Goal: Task Accomplishment & Management: Manage account settings

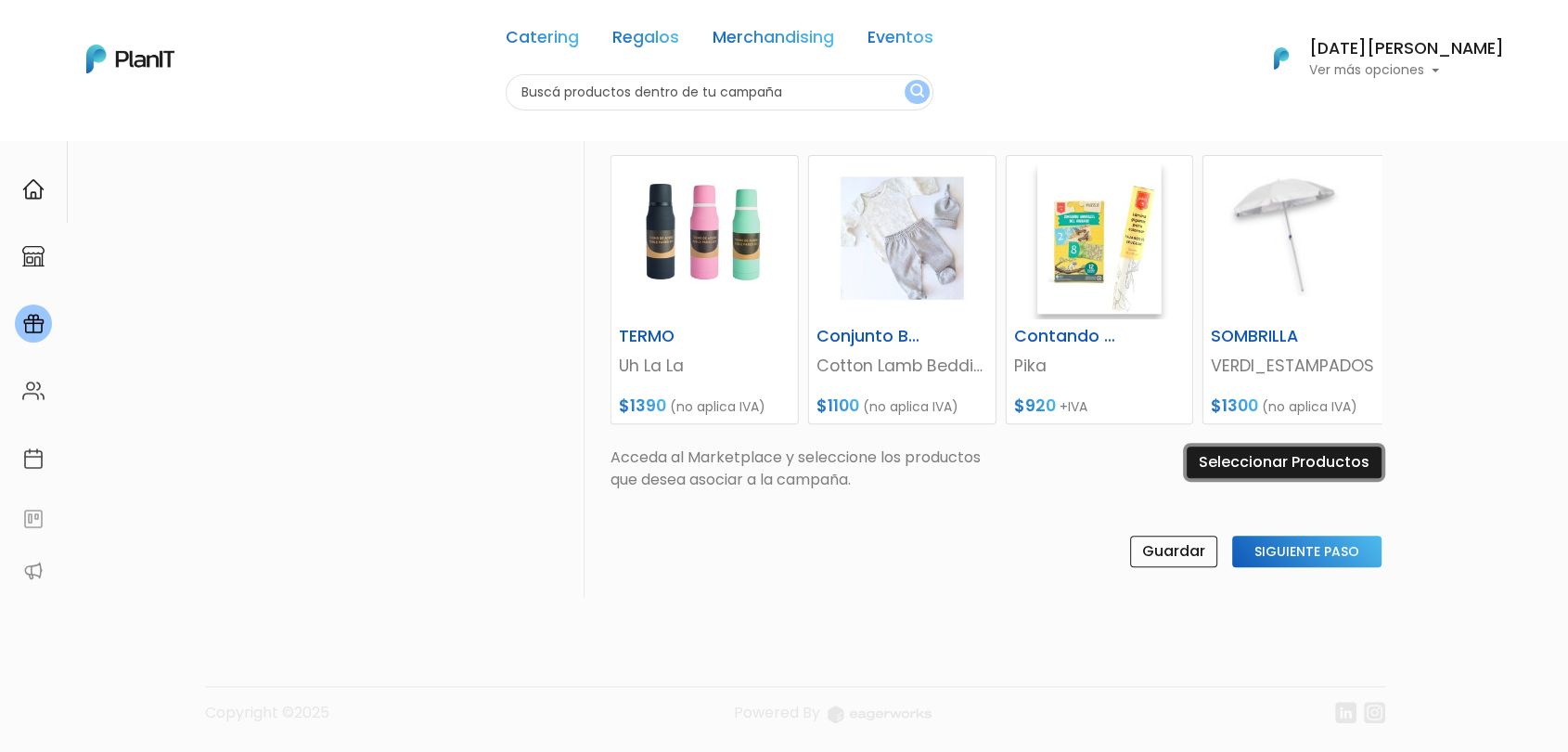
click at [1289, 461] on input "Seleccionar Productos" at bounding box center [1285, 462] width 195 height 31
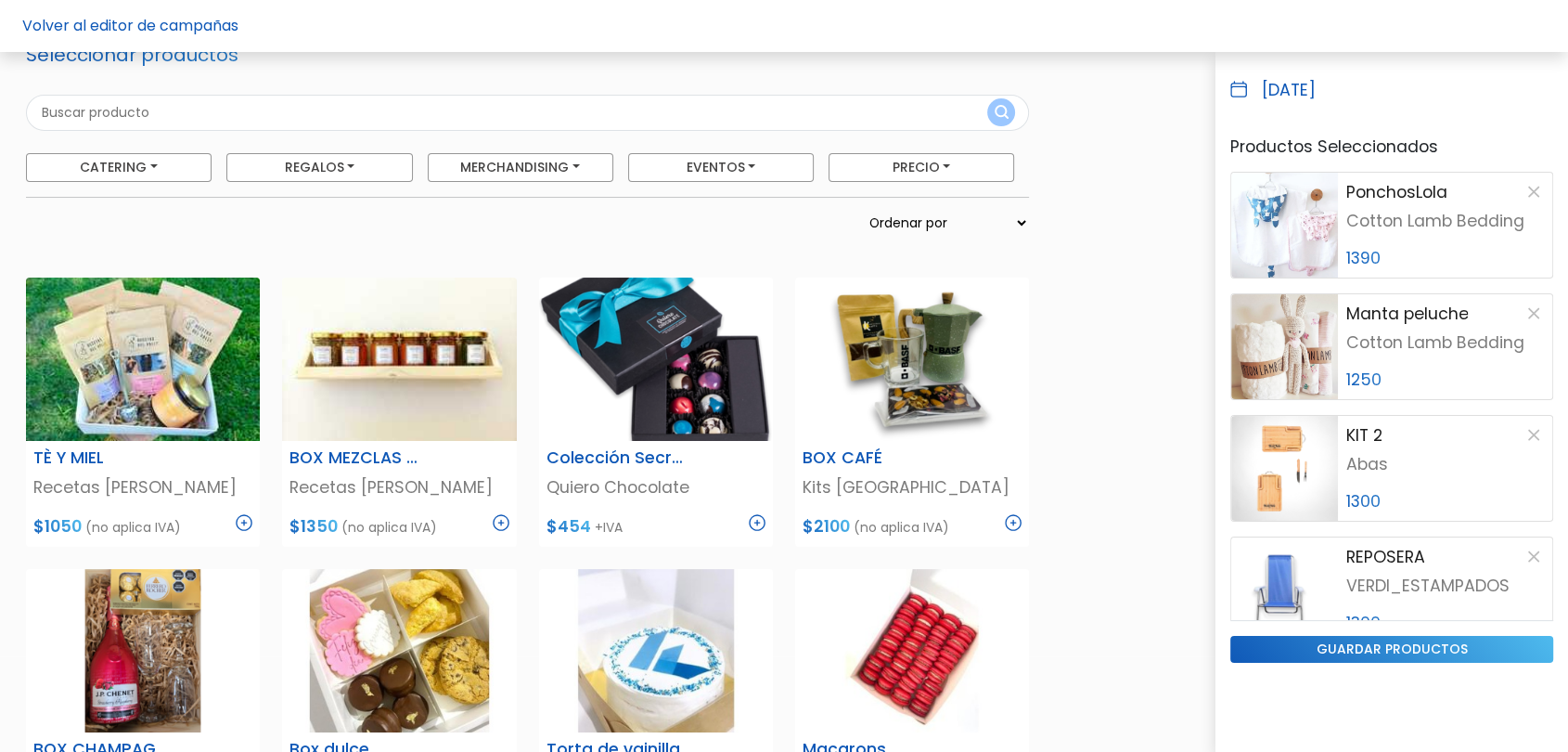
scroll to position [103, 0]
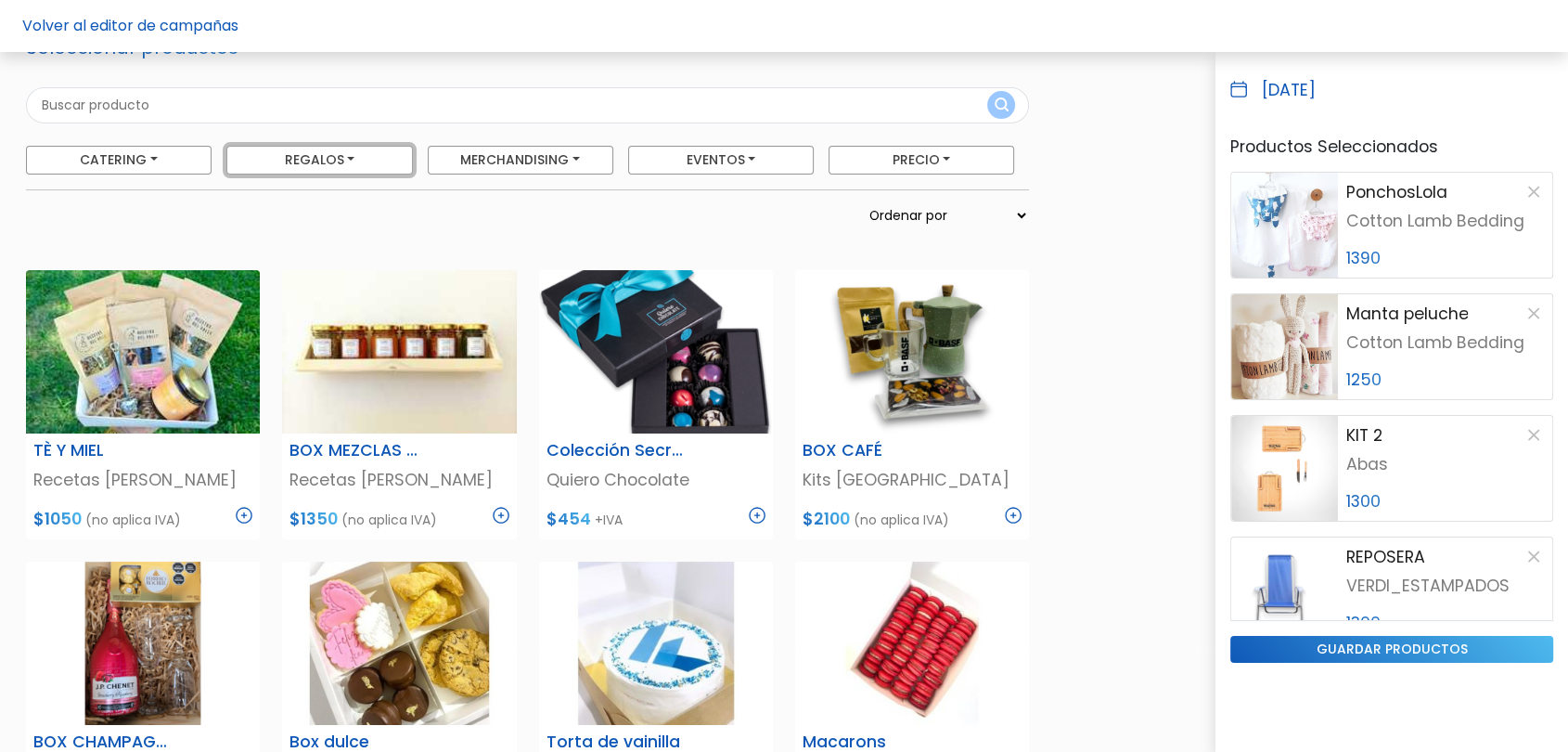
click at [385, 157] on button "Regalos" at bounding box center [319, 160] width 186 height 28
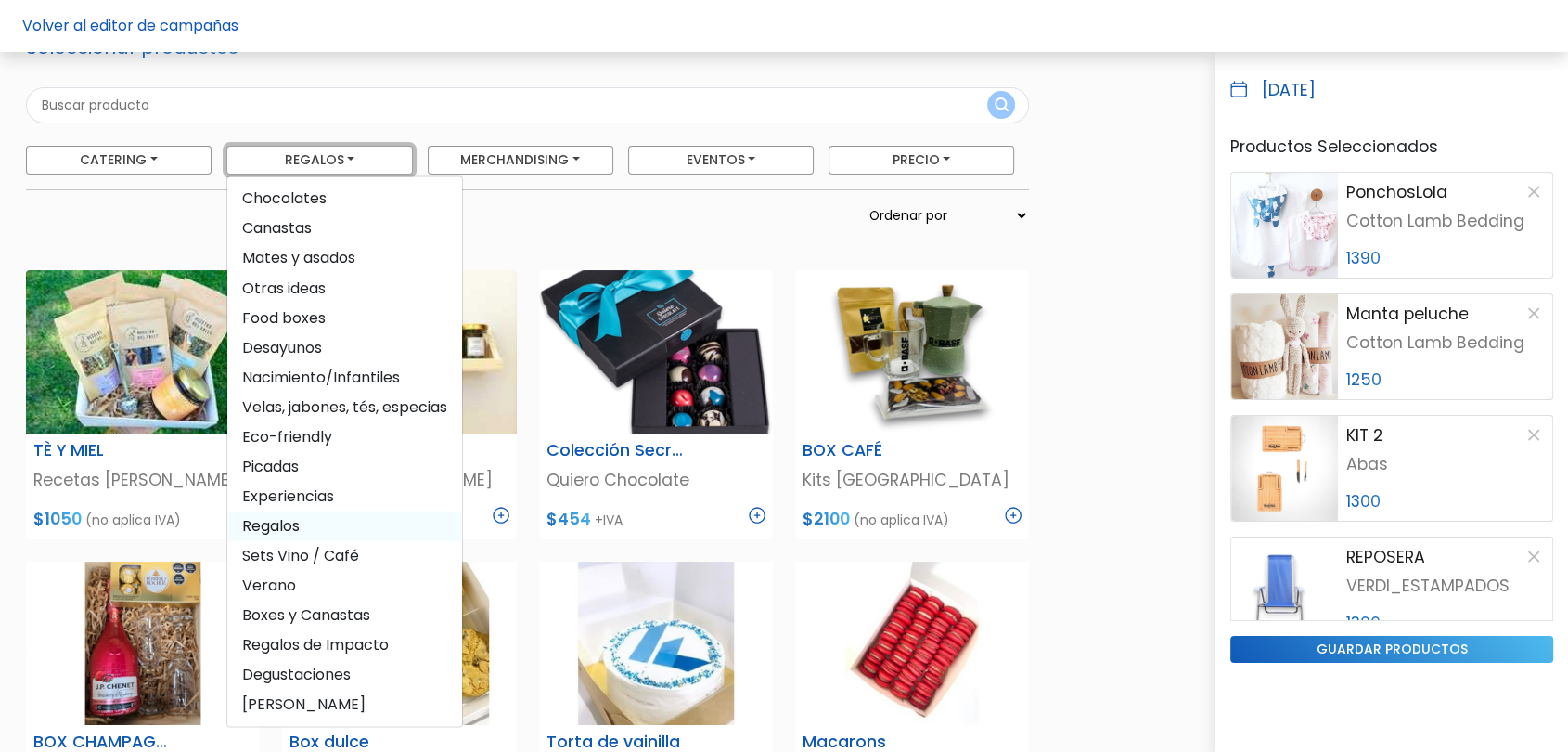
scroll to position [206, 0]
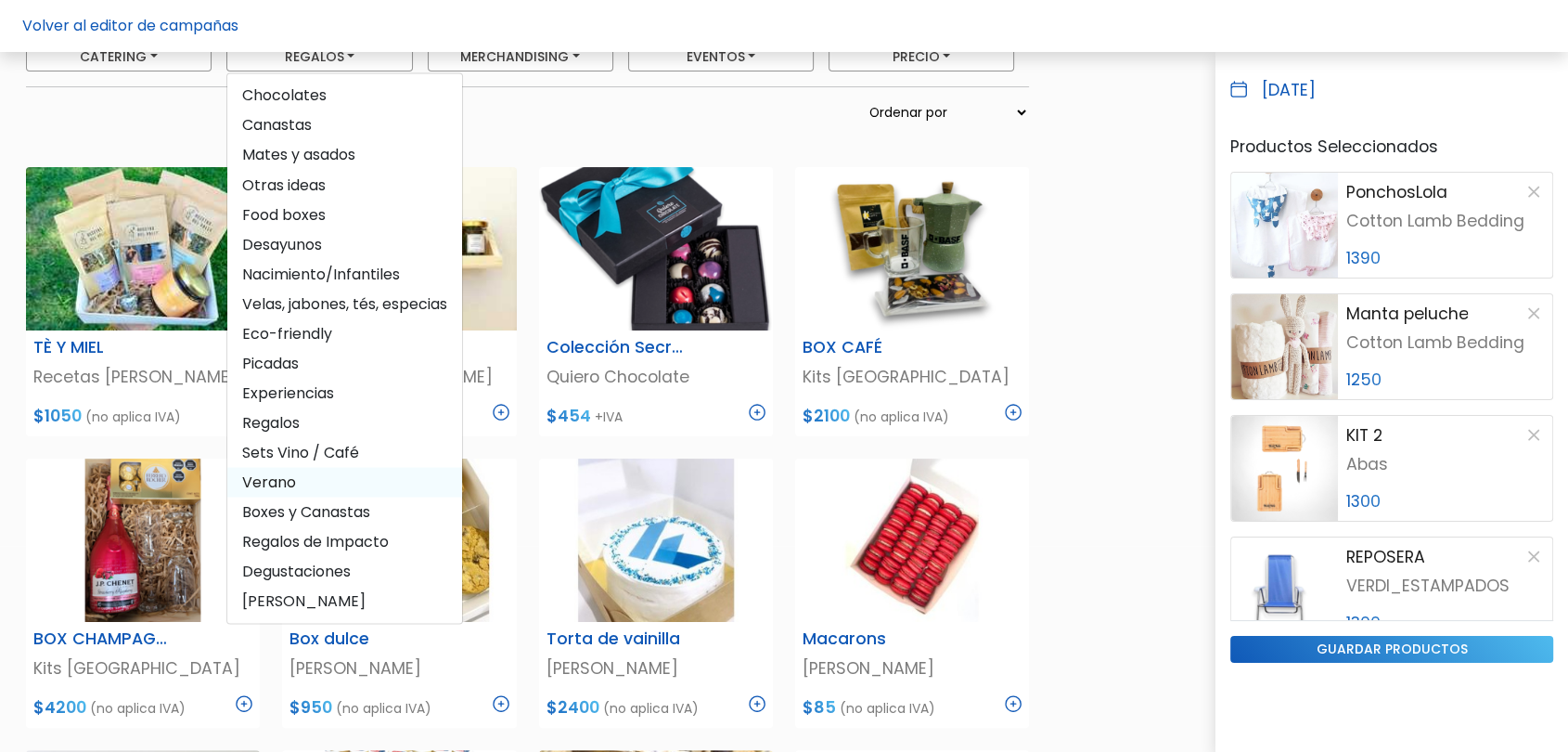
click at [281, 470] on span "Verano" at bounding box center [345, 481] width 235 height 29
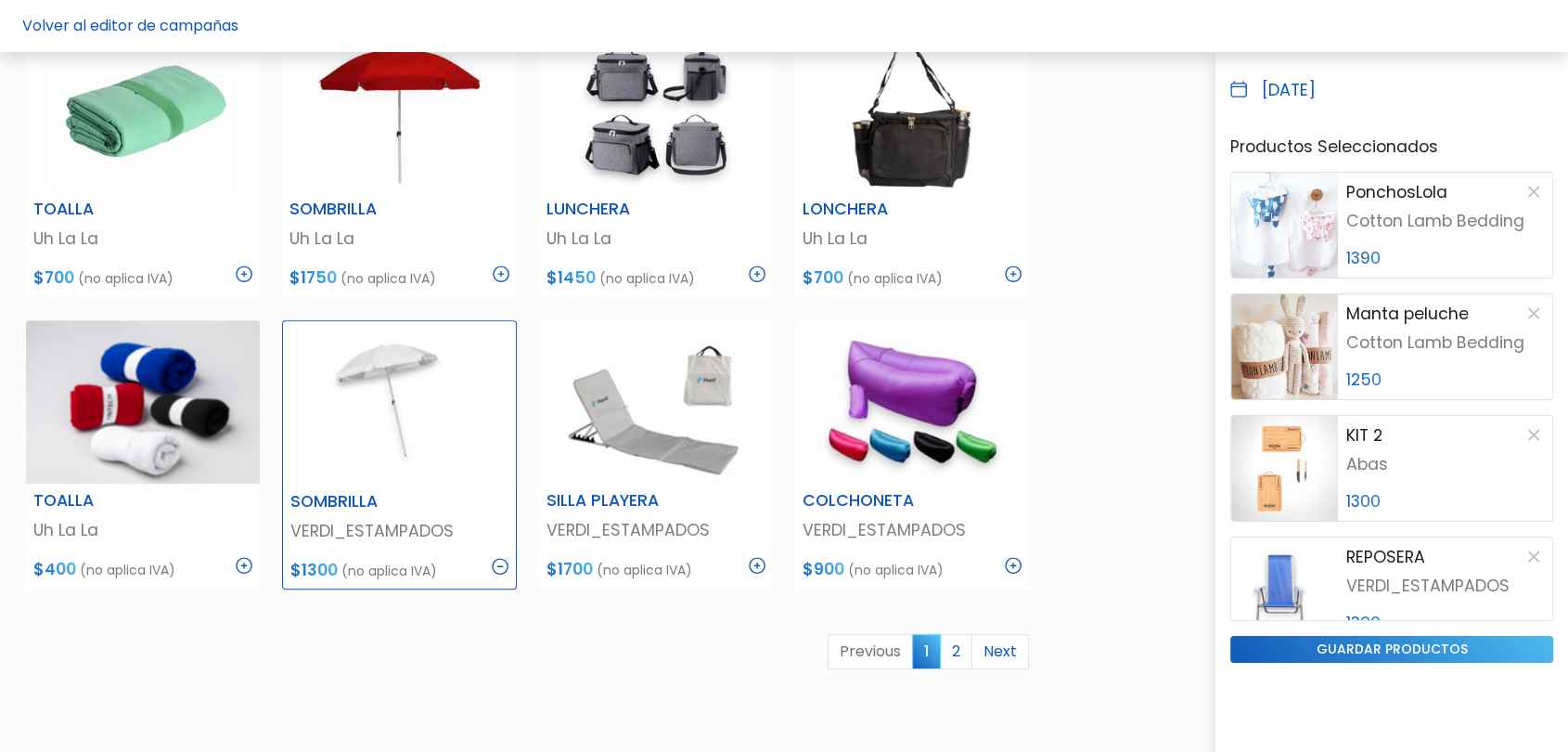
scroll to position [1132, 0]
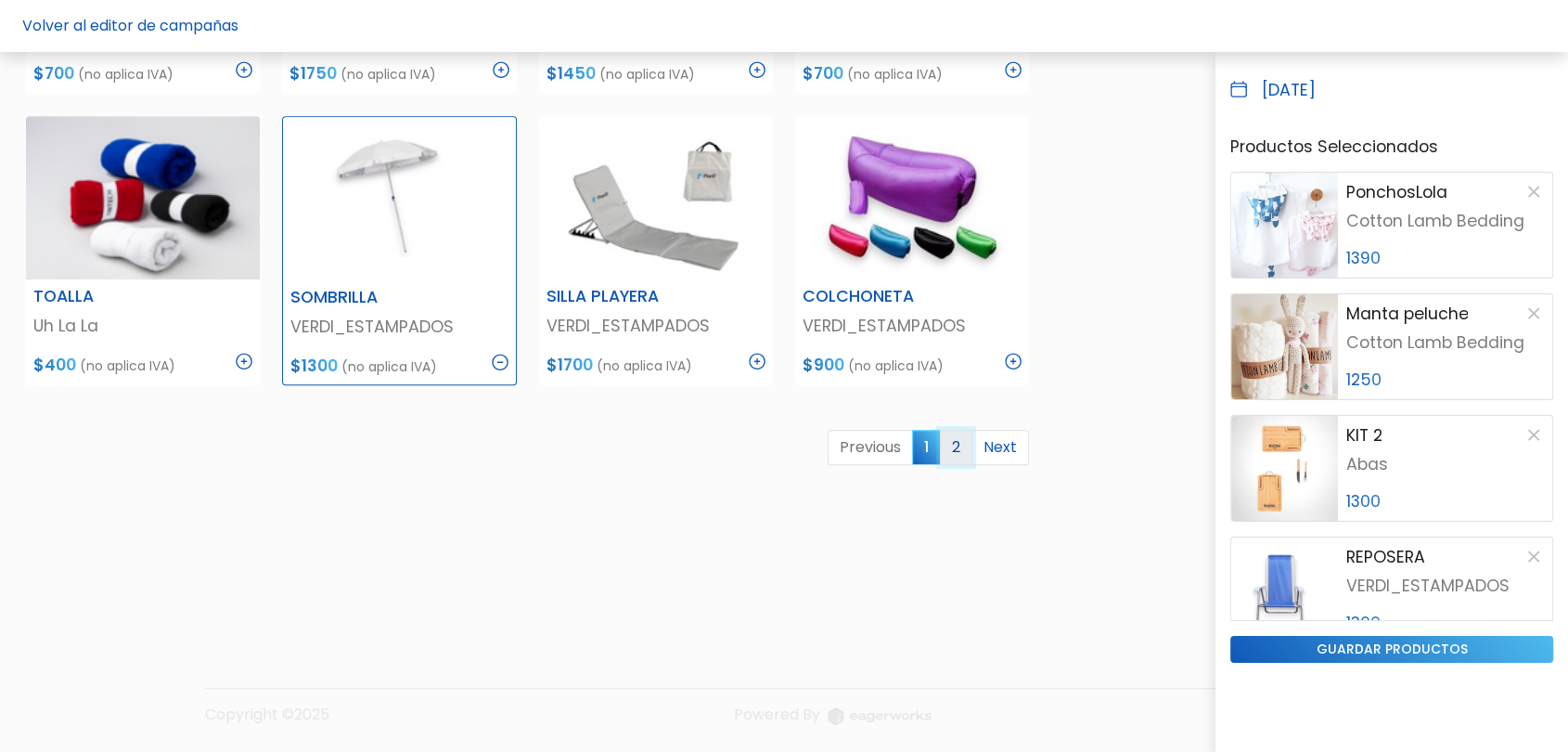
click at [944, 447] on link "2" at bounding box center [956, 447] width 32 height 35
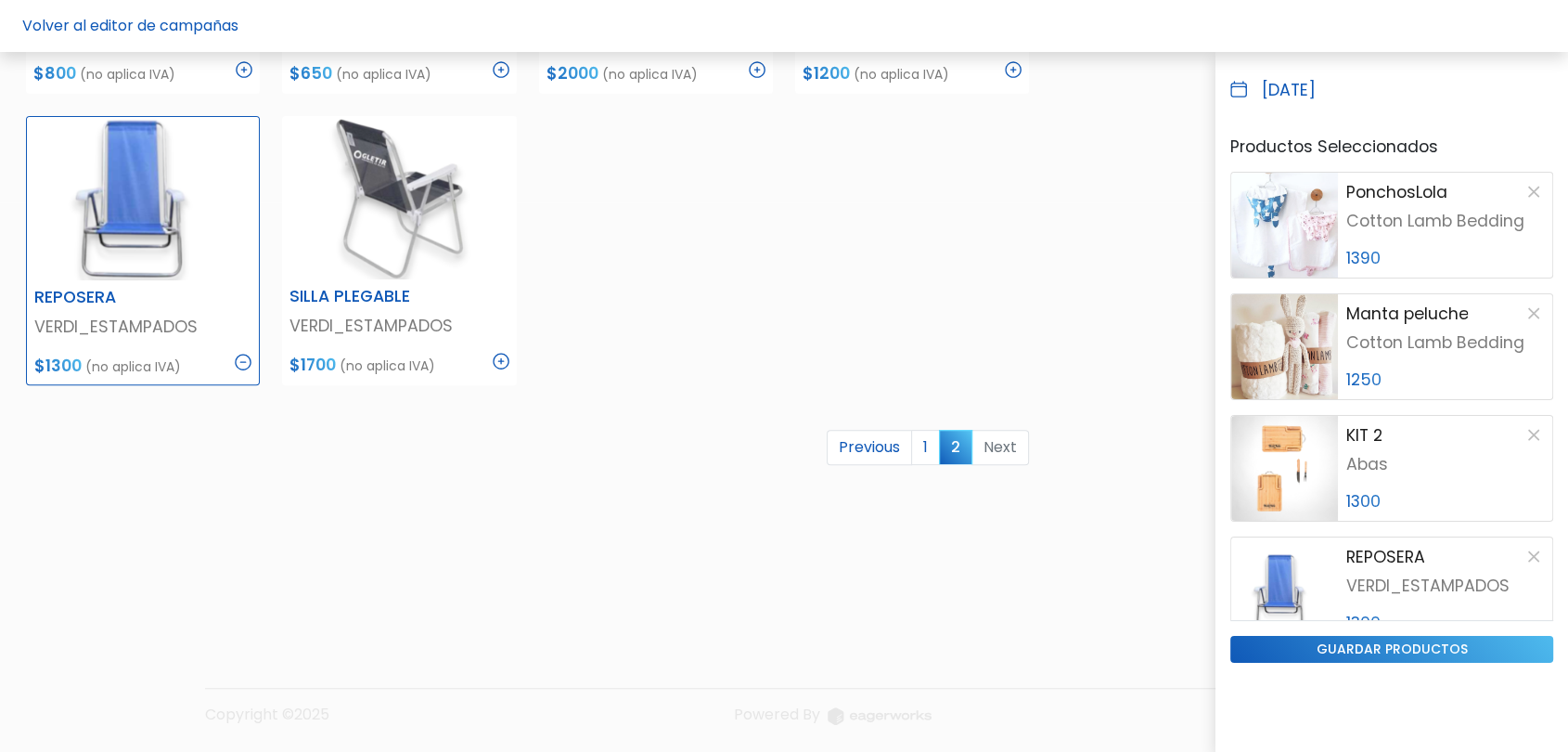
scroll to position [0, 0]
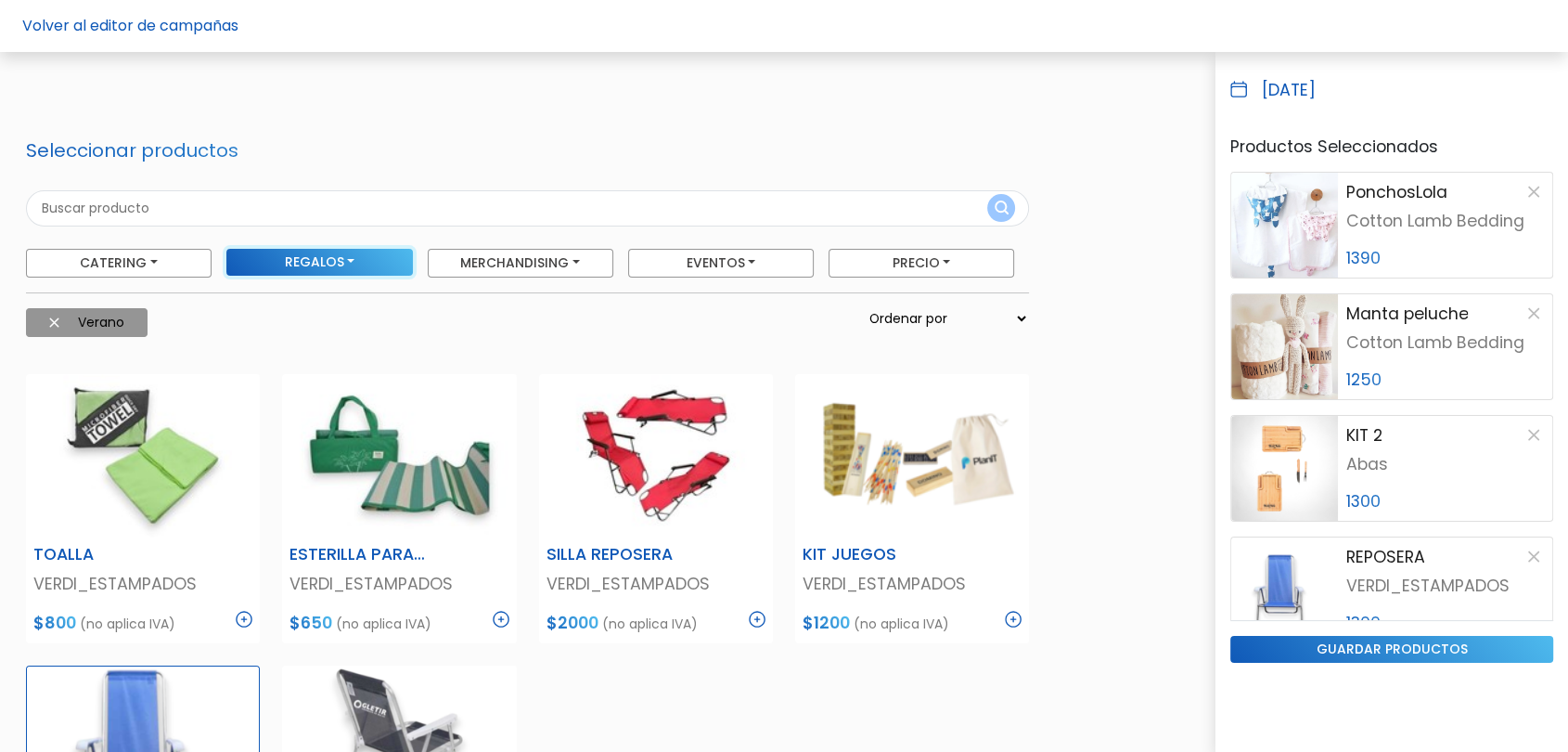
click at [369, 255] on button "Regalos" at bounding box center [319, 262] width 186 height 27
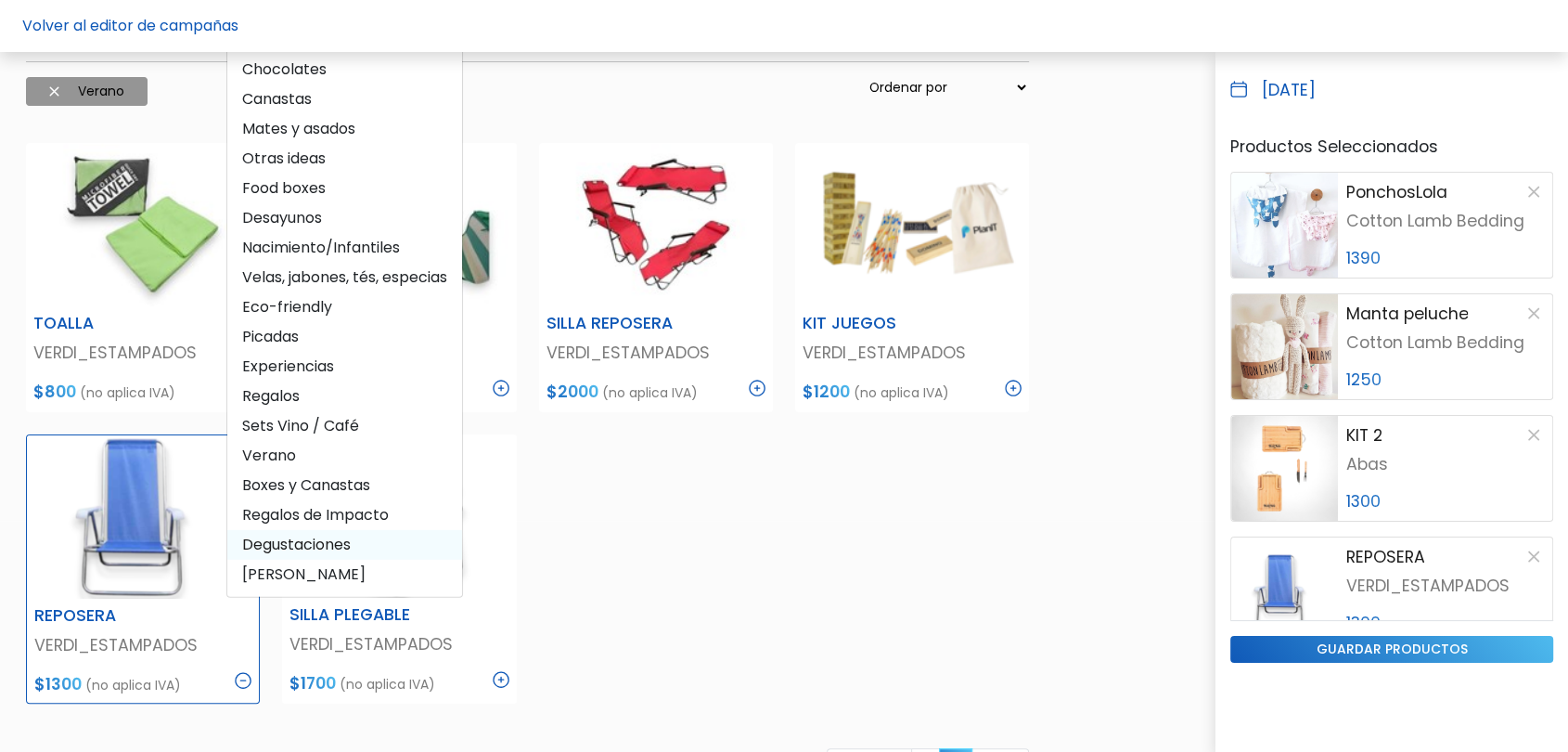
scroll to position [206, 0]
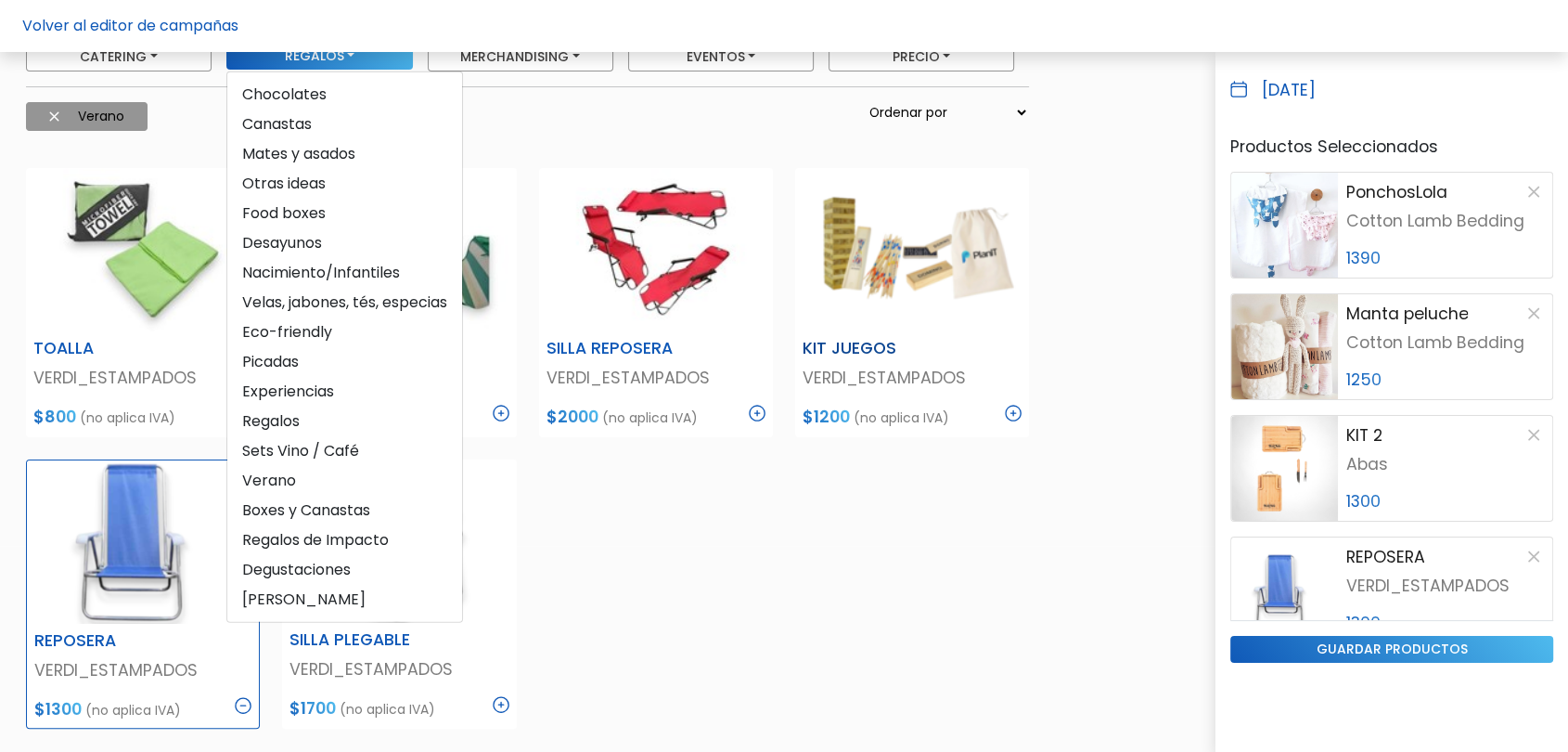
click at [879, 315] on img at bounding box center [912, 249] width 234 height 163
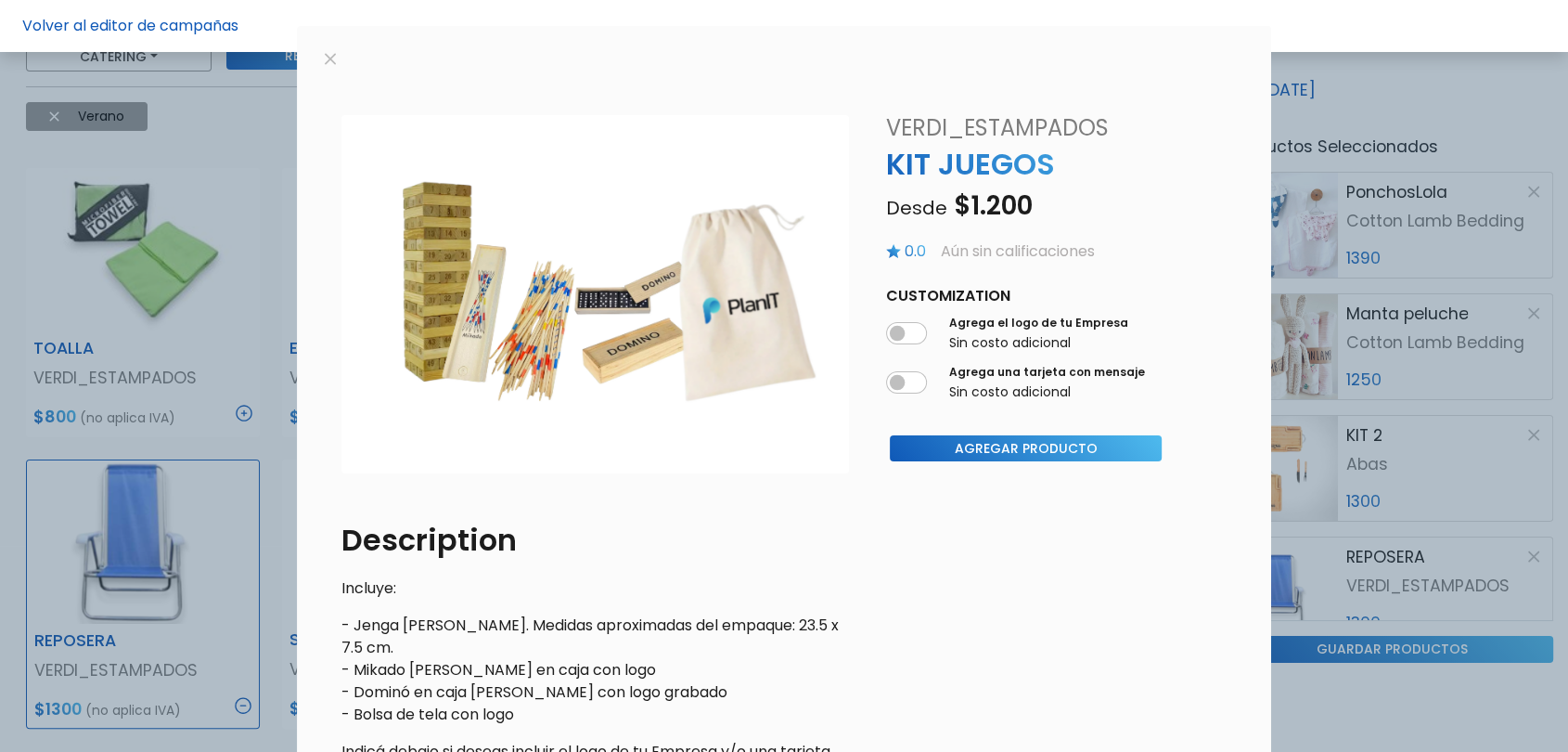
click at [180, 274] on div "slide 1 of 1 Description Incluye: - Jenga de madera. Medidas aproximadas del em…" at bounding box center [784, 376] width 1568 height 752
click at [957, 451] on button "Agregar Producto" at bounding box center [1027, 449] width 273 height 27
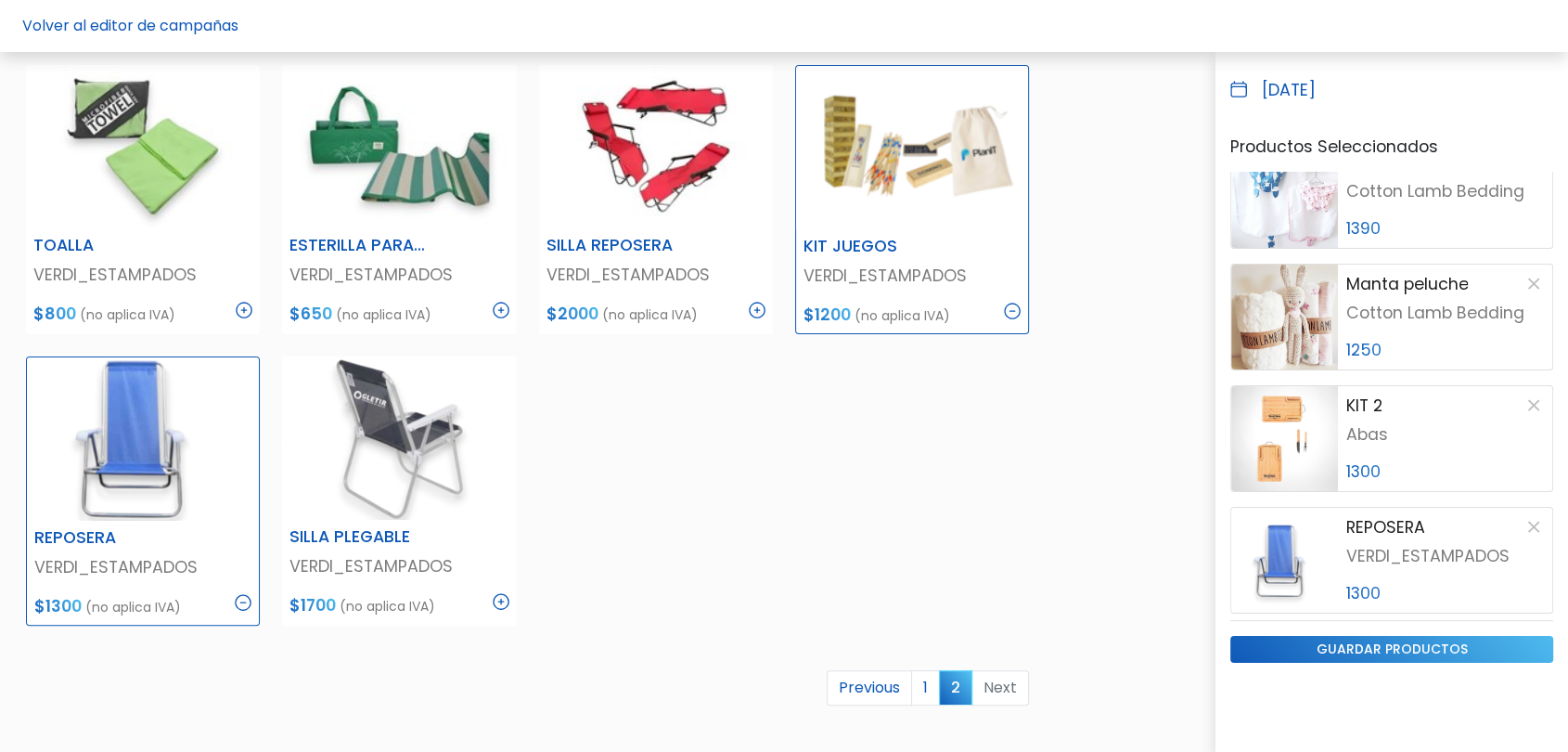
scroll to position [0, 0]
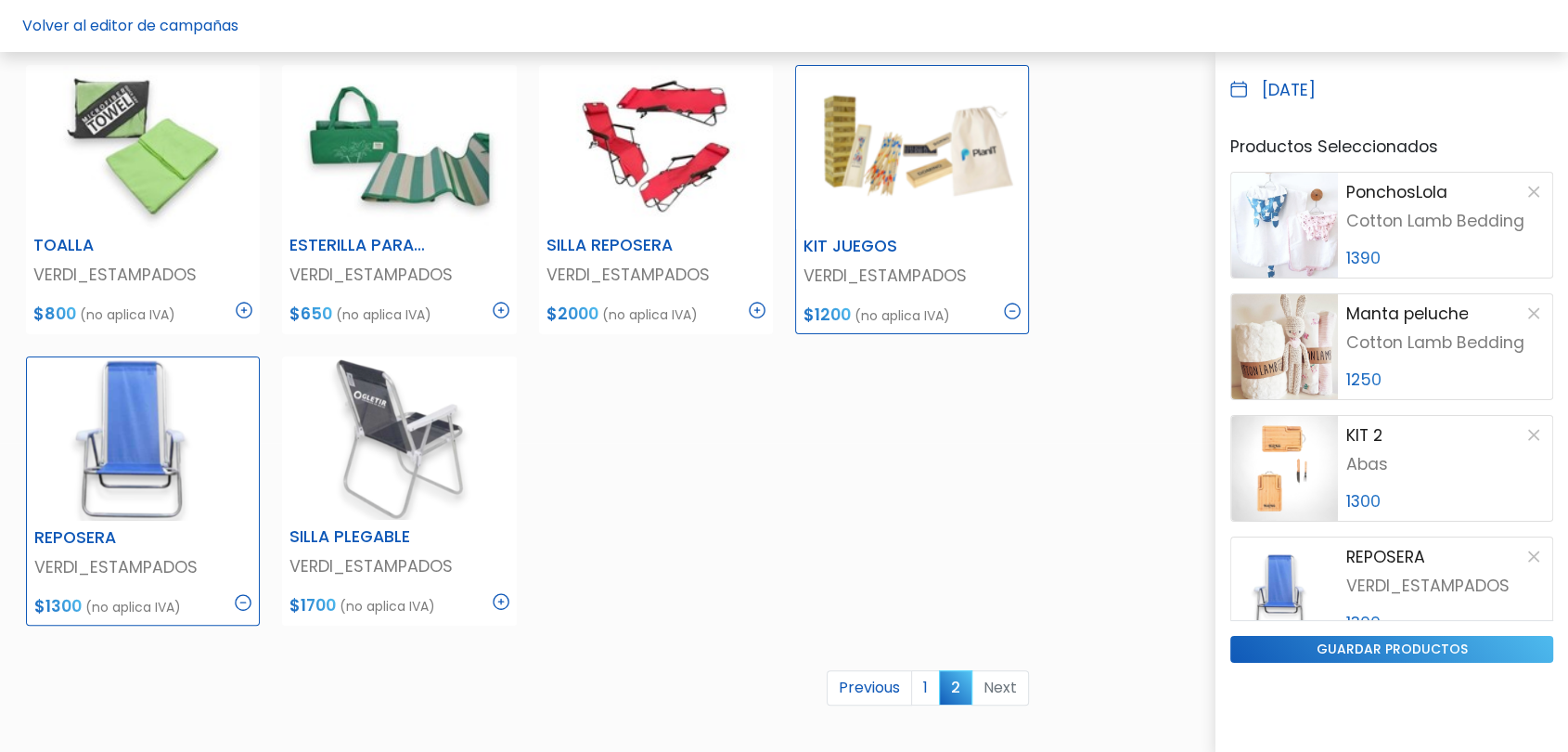
click at [1036, 551] on div "TOALLA VERDI_ESTAMPADOS $800 (no aplica IVA) Description Toalla de microfibra s…" at bounding box center [527, 433] width 1025 height 781
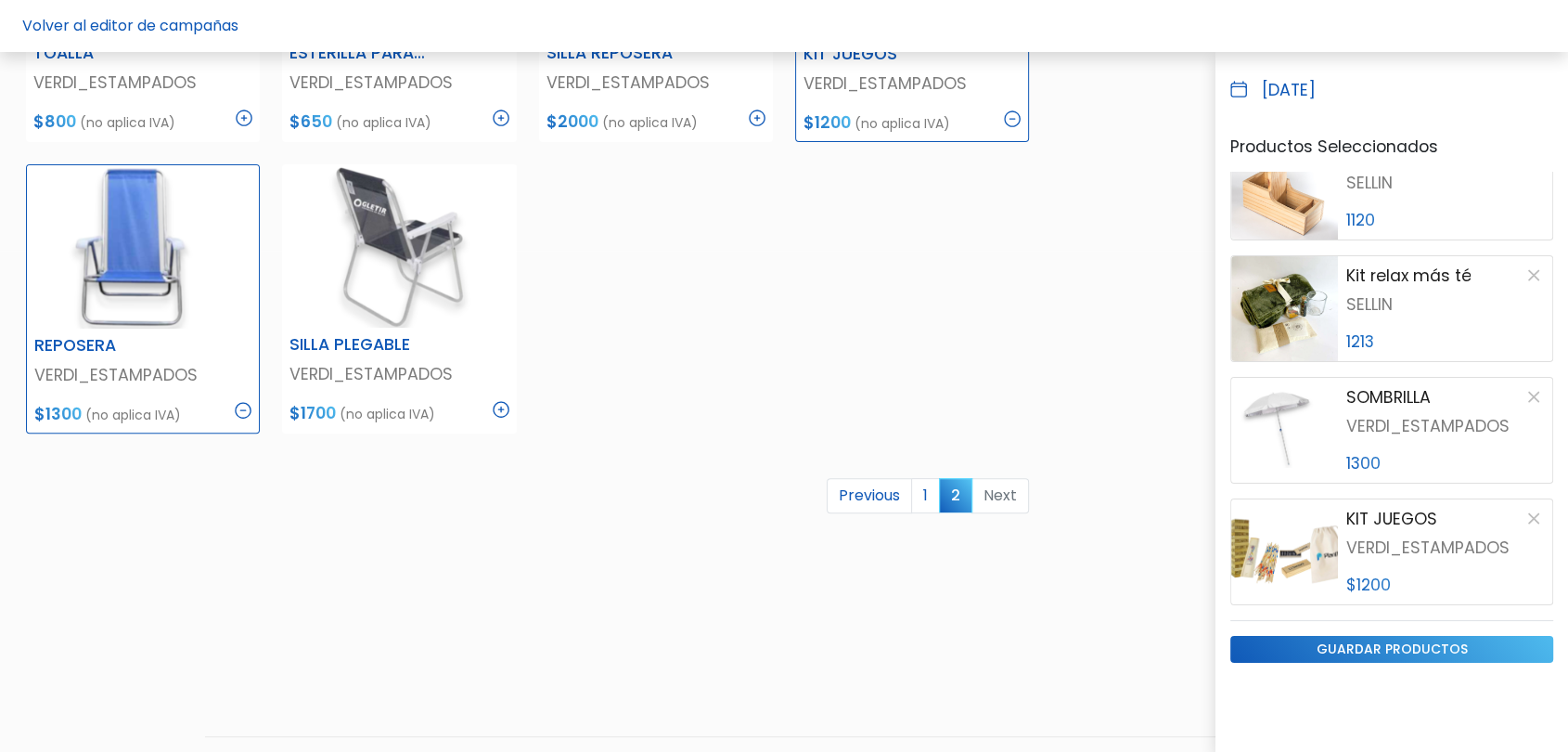
scroll to position [549, 0]
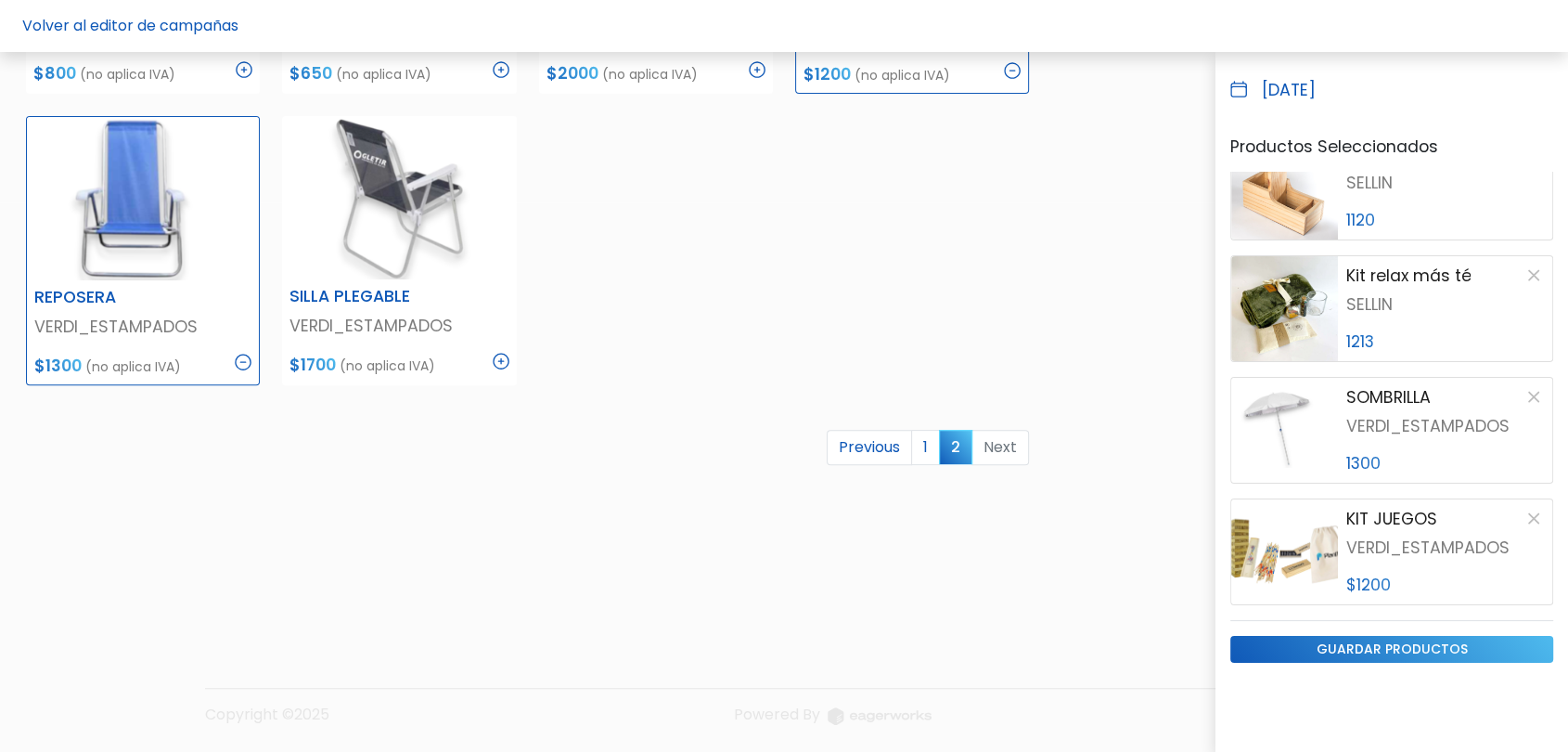
click at [1116, 581] on div "Volver al editor de campañas Seleccionar productos Catering Licuados Parrilla, …" at bounding box center [784, 172] width 1568 height 1165
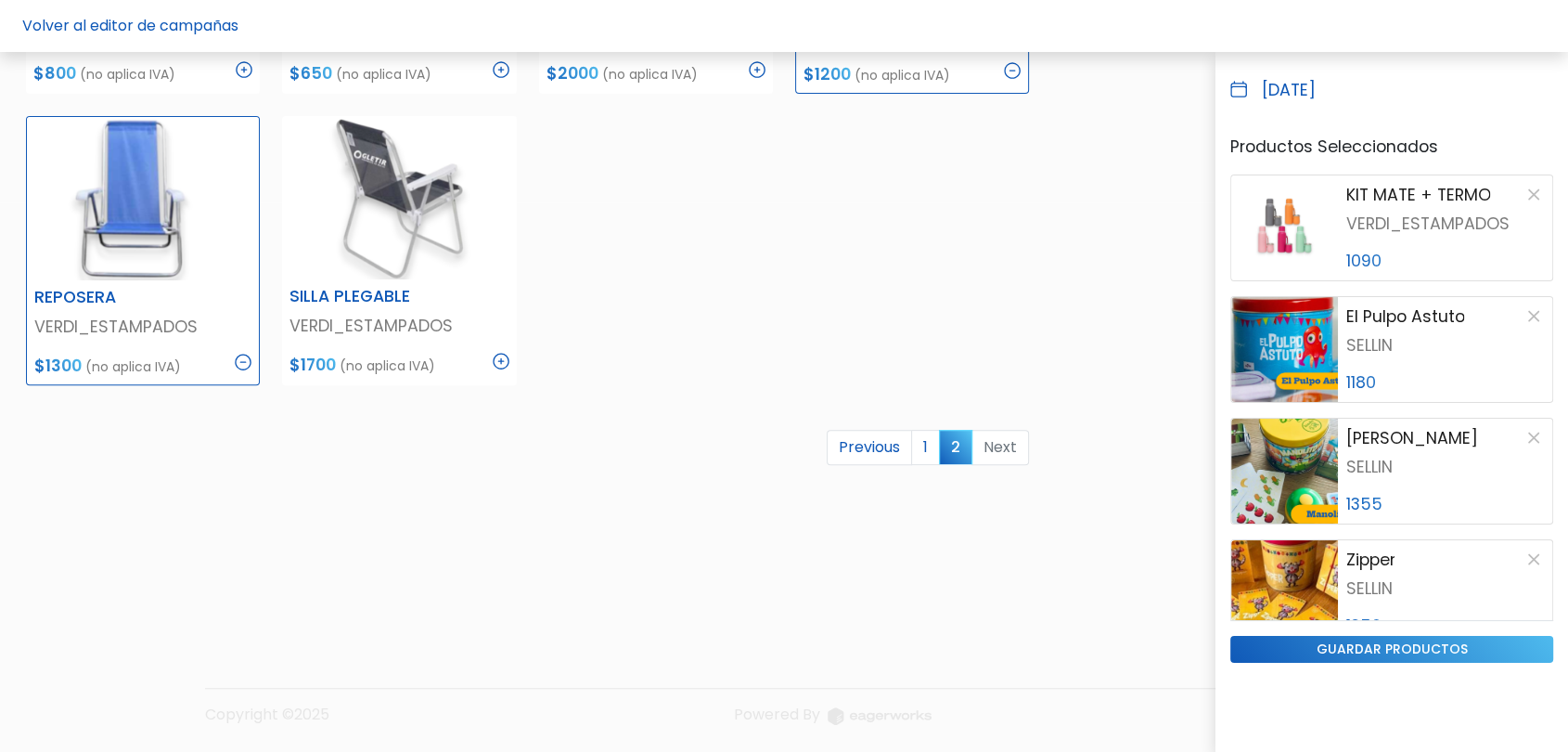
scroll to position [1147, 0]
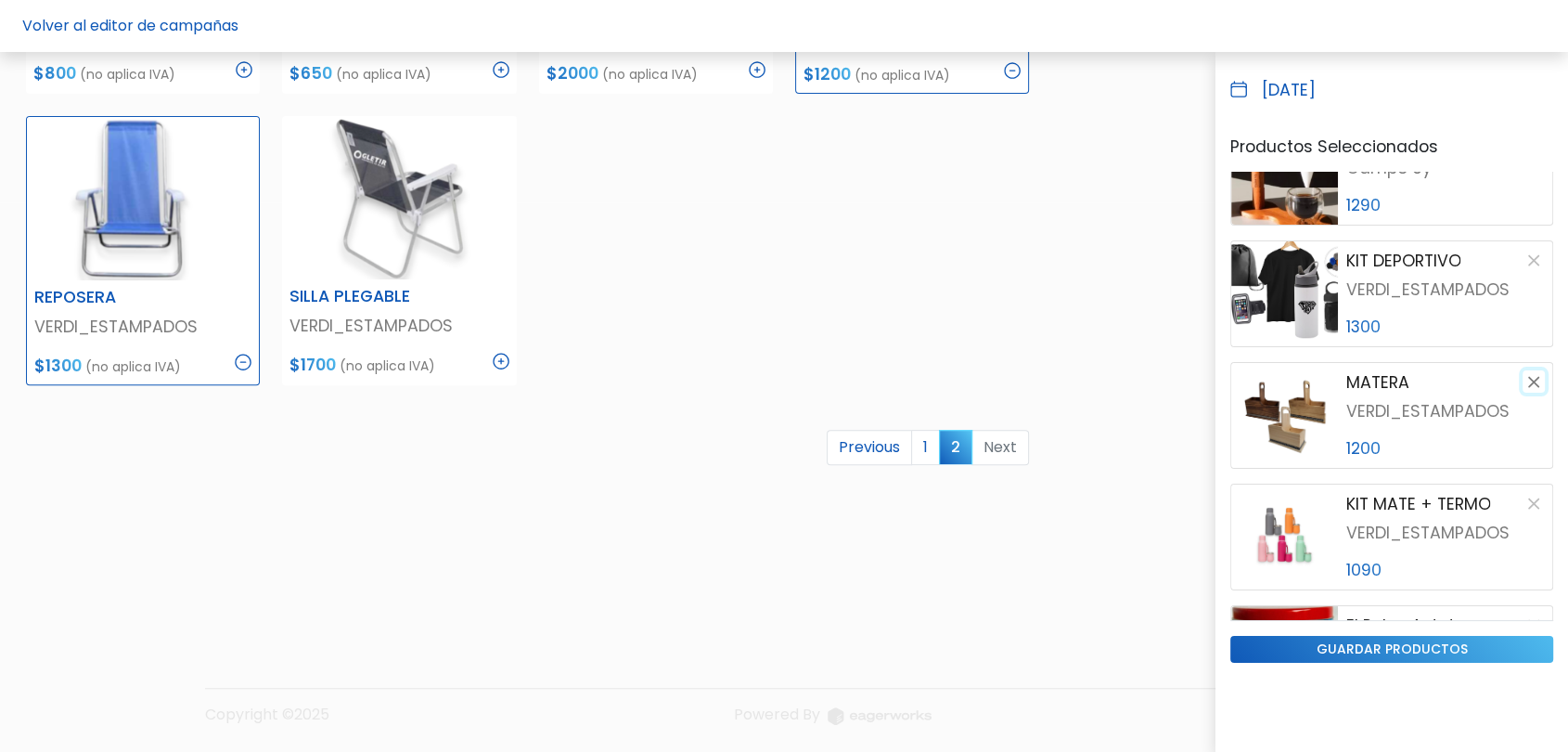
click at [1522, 384] on button "button" at bounding box center [1533, 380] width 22 height 22
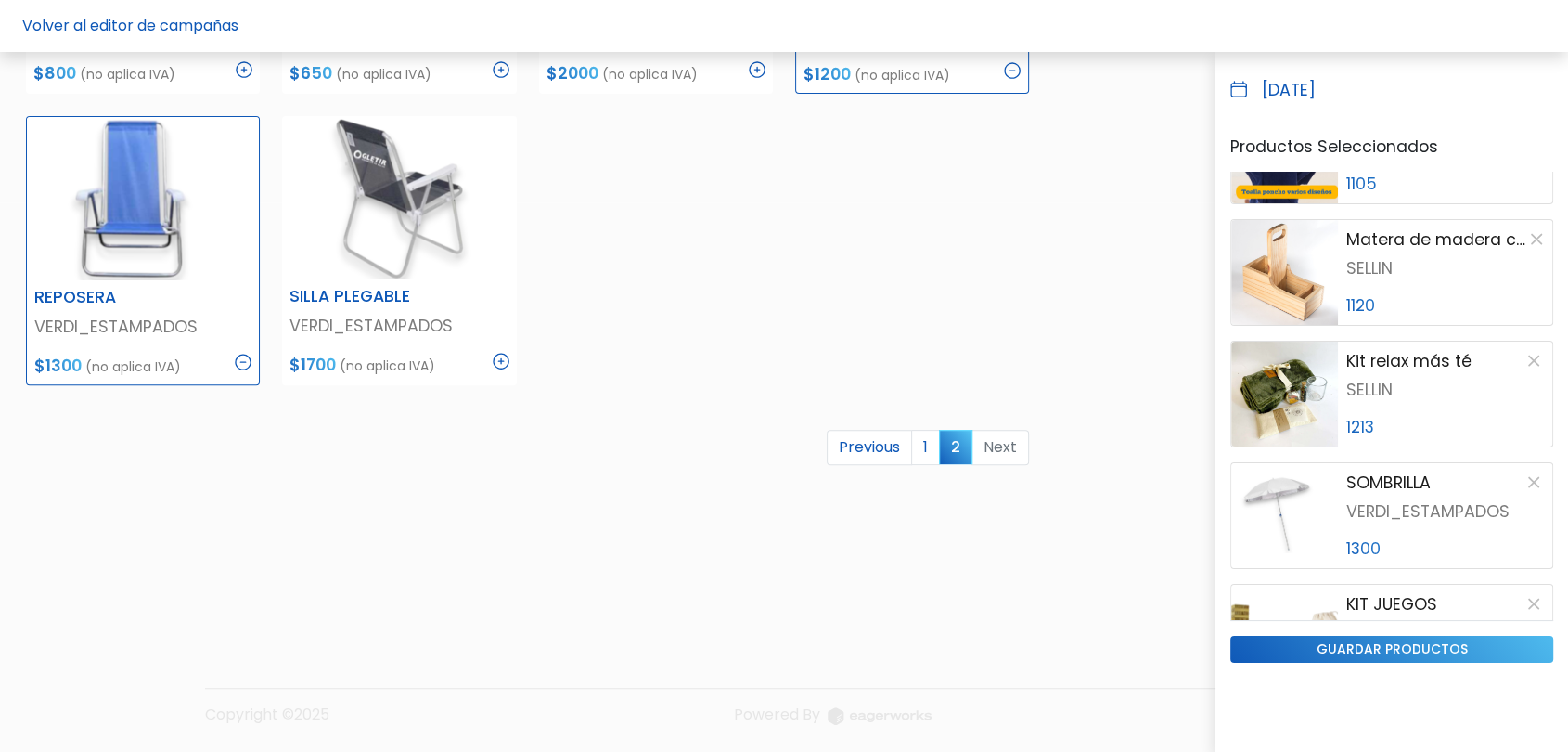
scroll to position [0, 0]
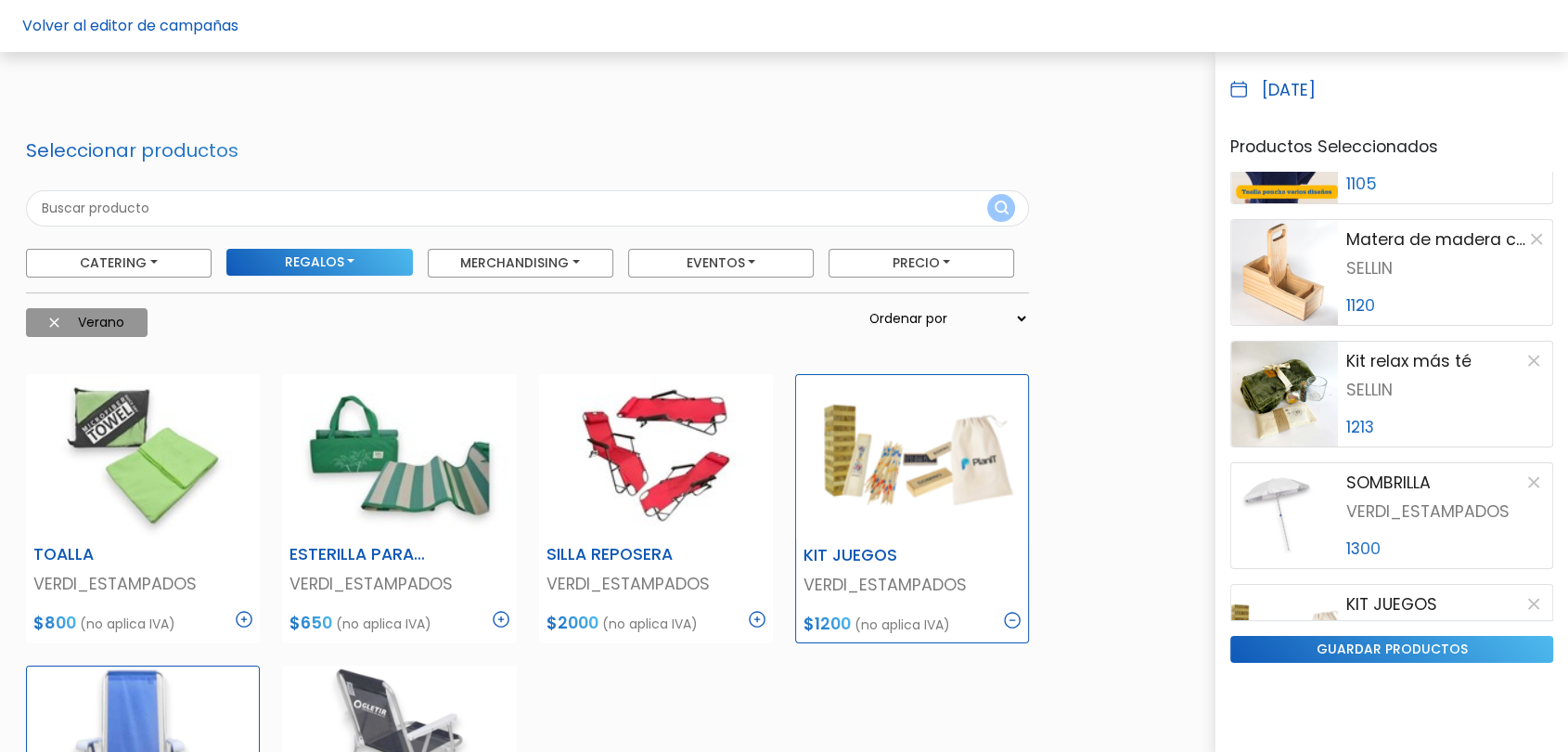
click at [861, 160] on form "Seleccionar productos Catering Licuados Parrilla, Pizzas y Calzones Foodtrucks …" at bounding box center [527, 246] width 1003 height 212
click at [1316, 642] on input "guardar productos" at bounding box center [1392, 649] width 323 height 27
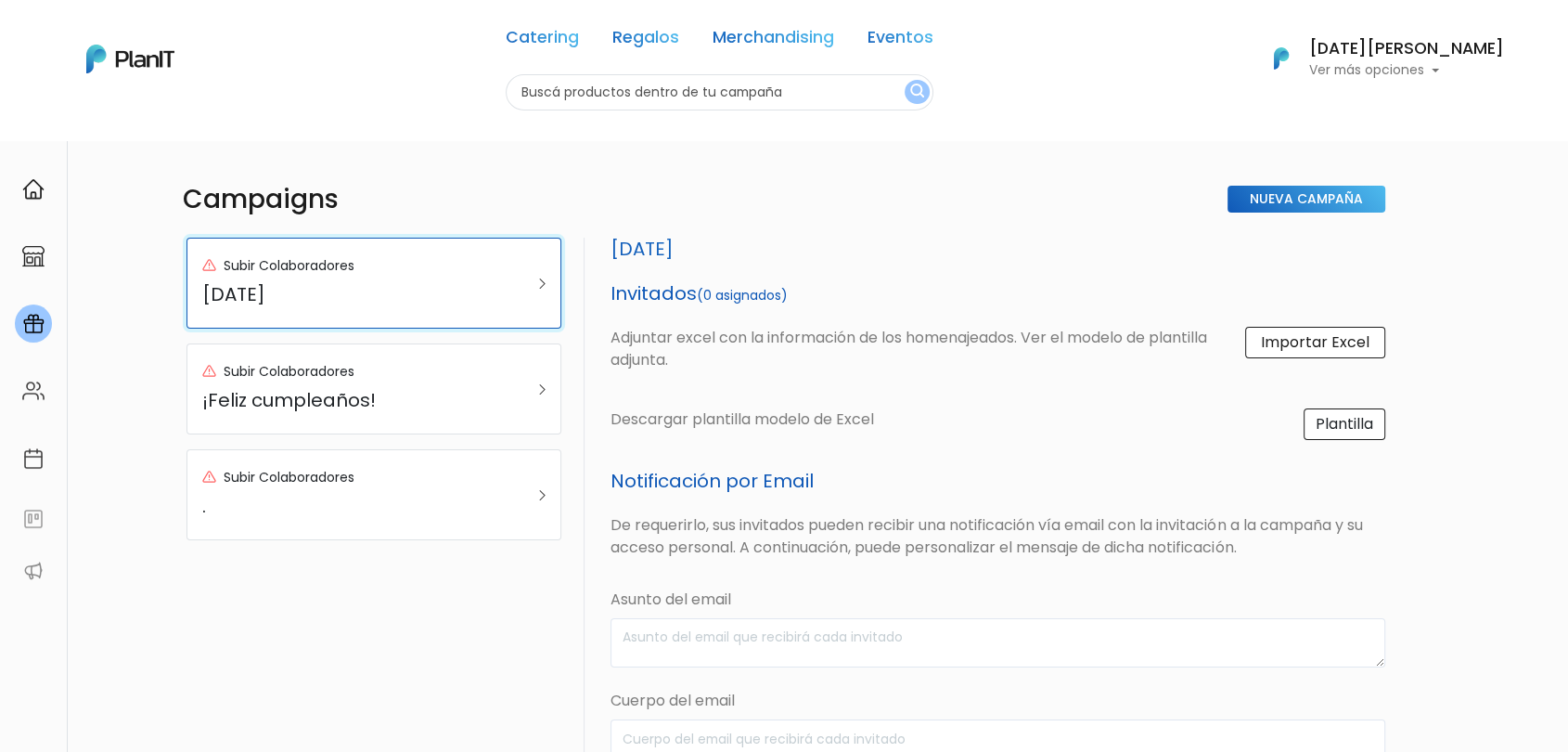
click at [450, 253] on div "Subir Colaboradores" at bounding box center [348, 266] width 292 height 26
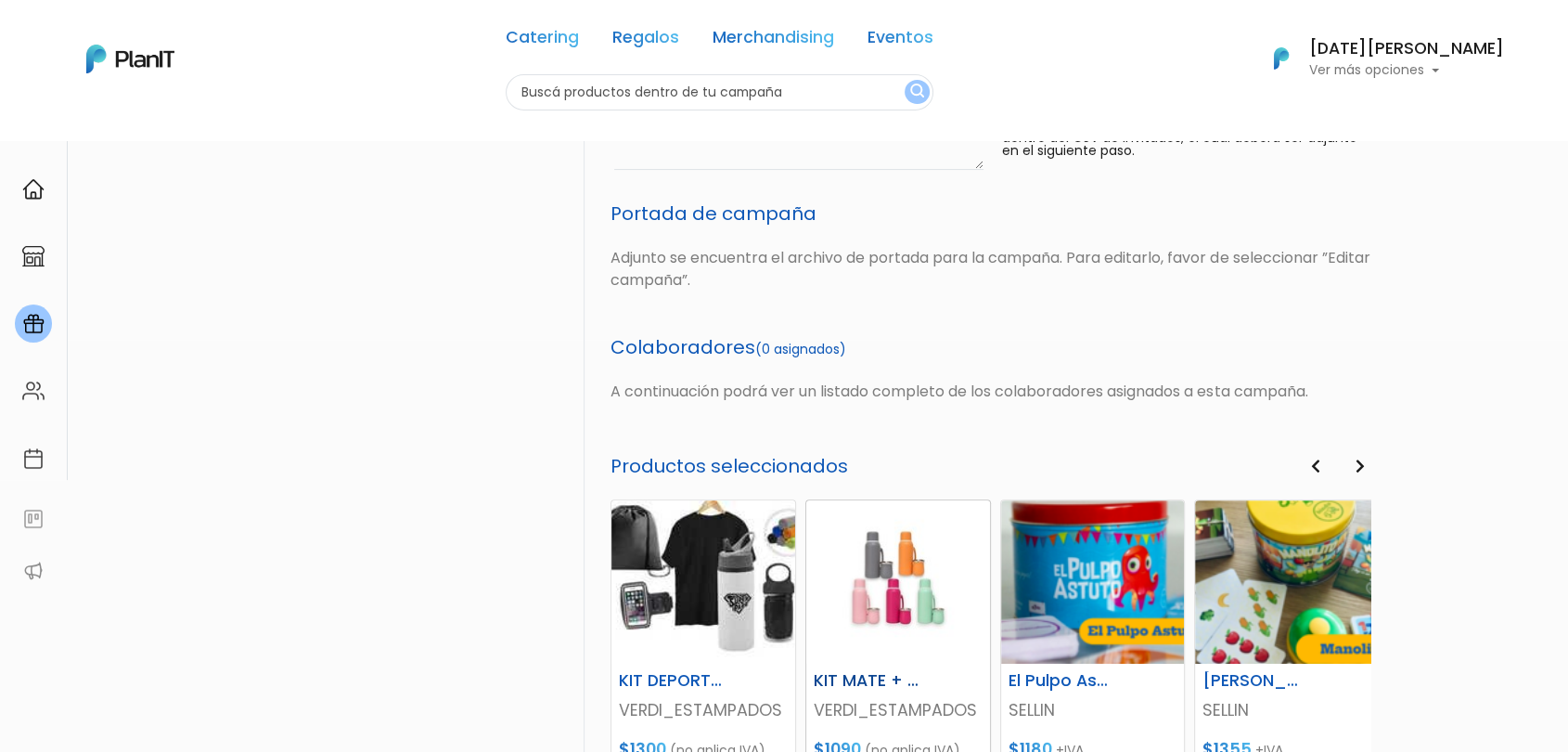
scroll to position [644, 0]
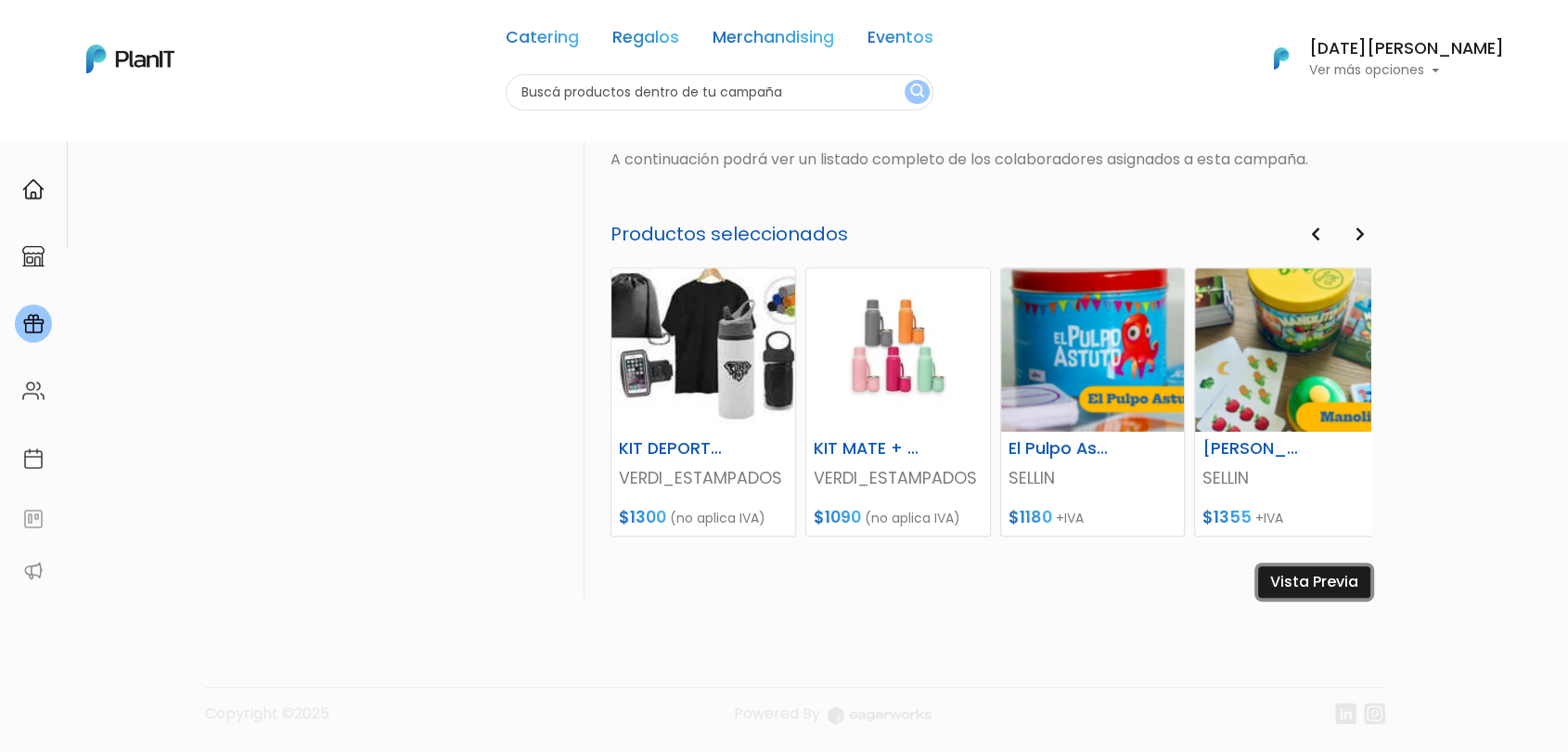
click at [1323, 579] on link "Vista Previa" at bounding box center [1314, 581] width 112 height 31
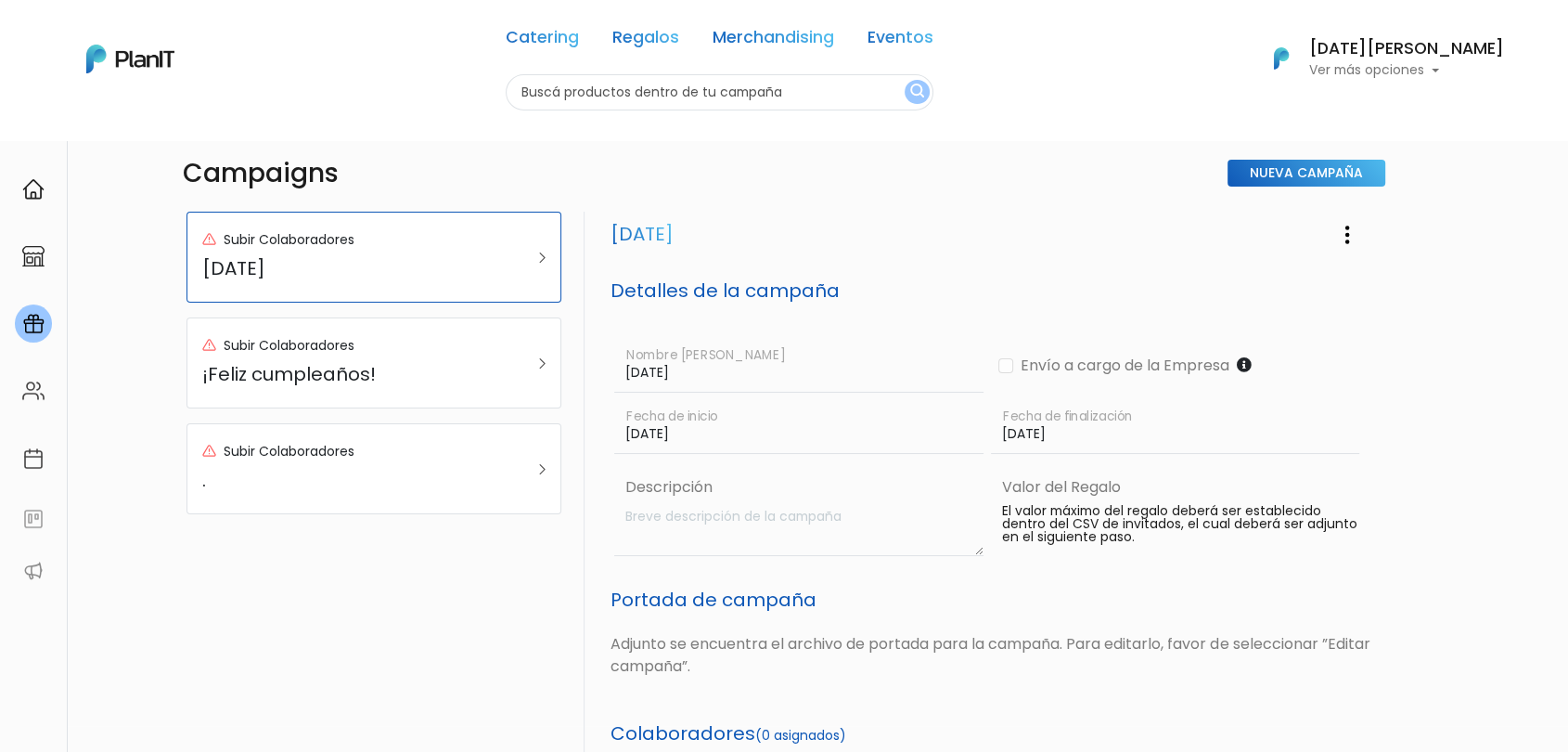
scroll to position [0, 0]
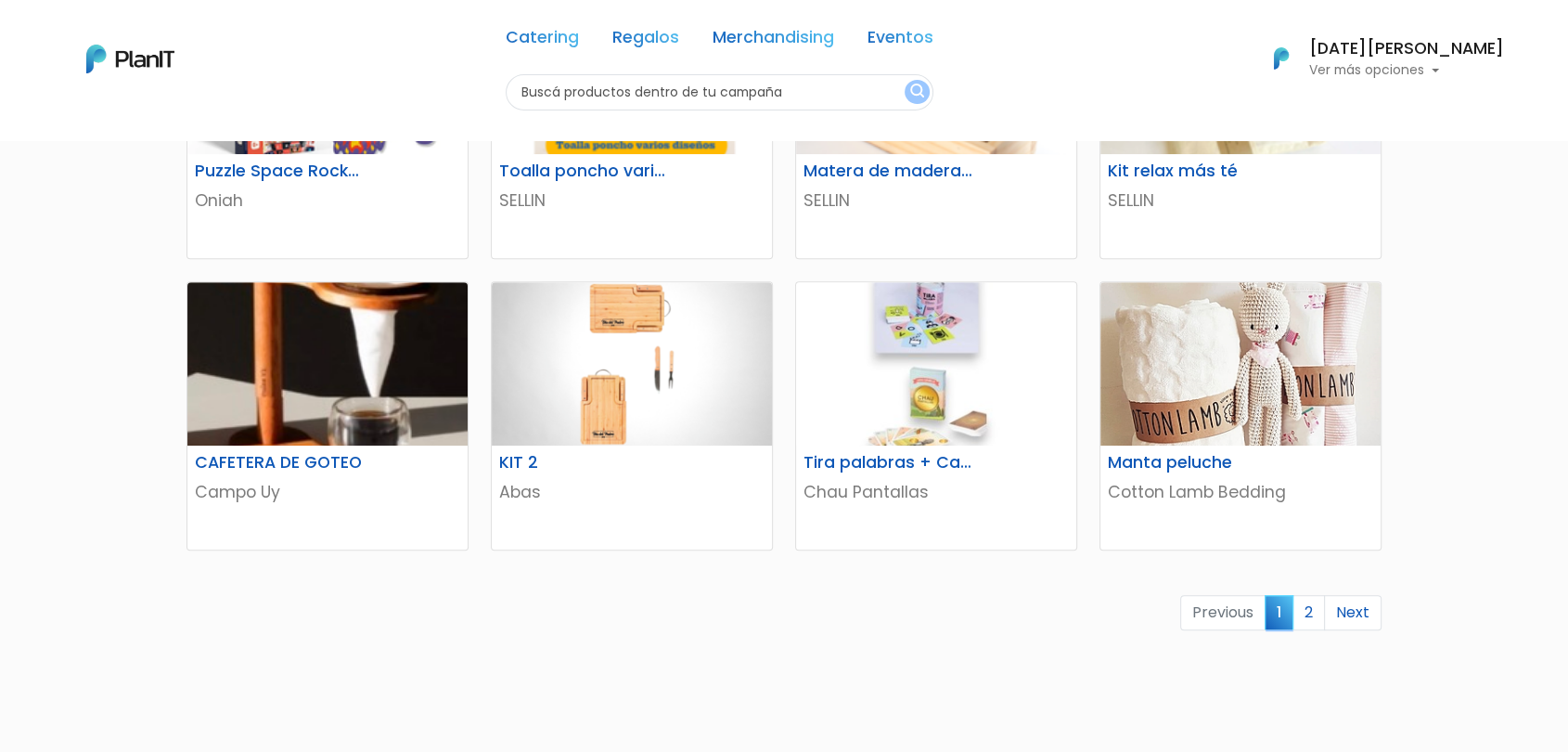
scroll to position [1199, 0]
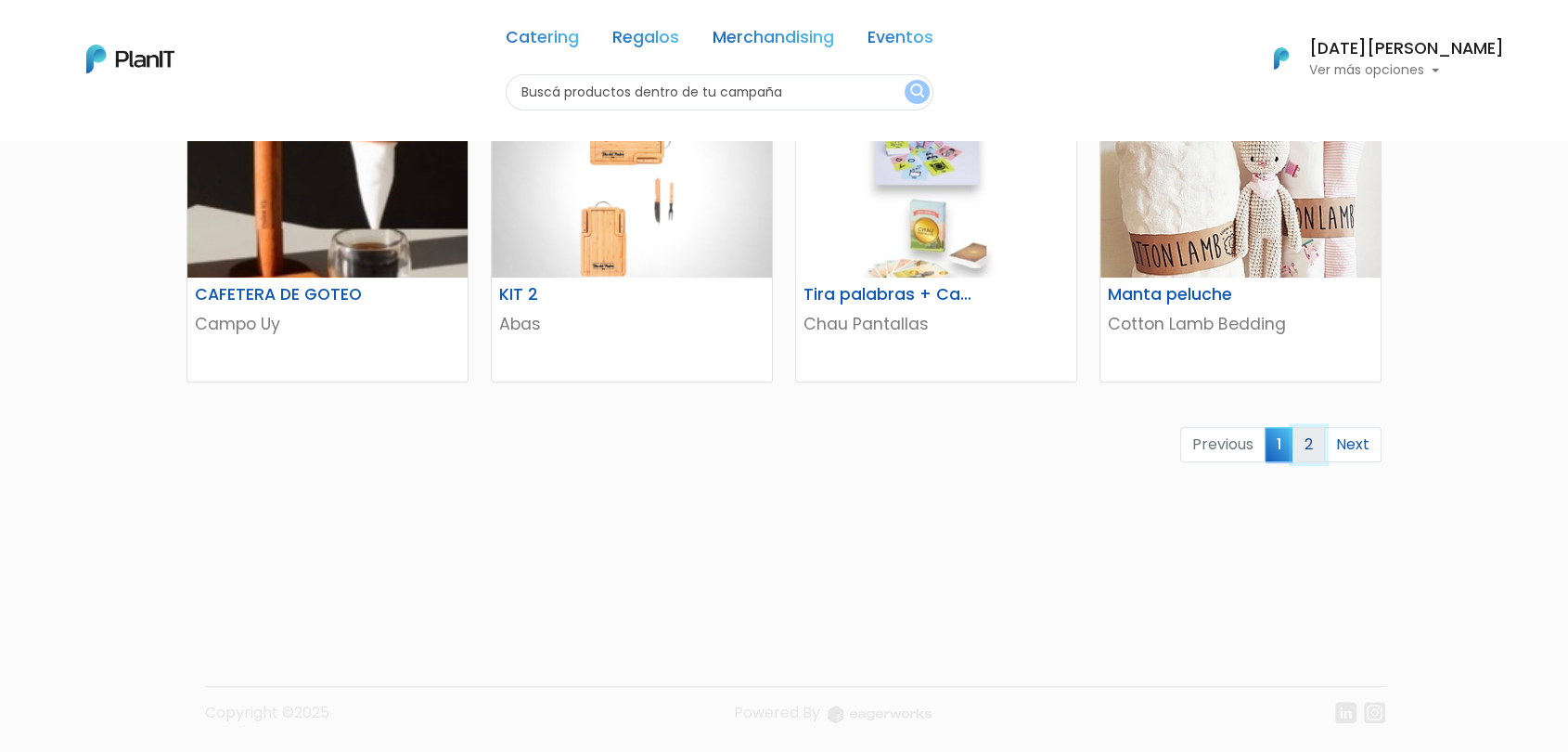
click at [1308, 449] on link "2" at bounding box center [1308, 444] width 32 height 35
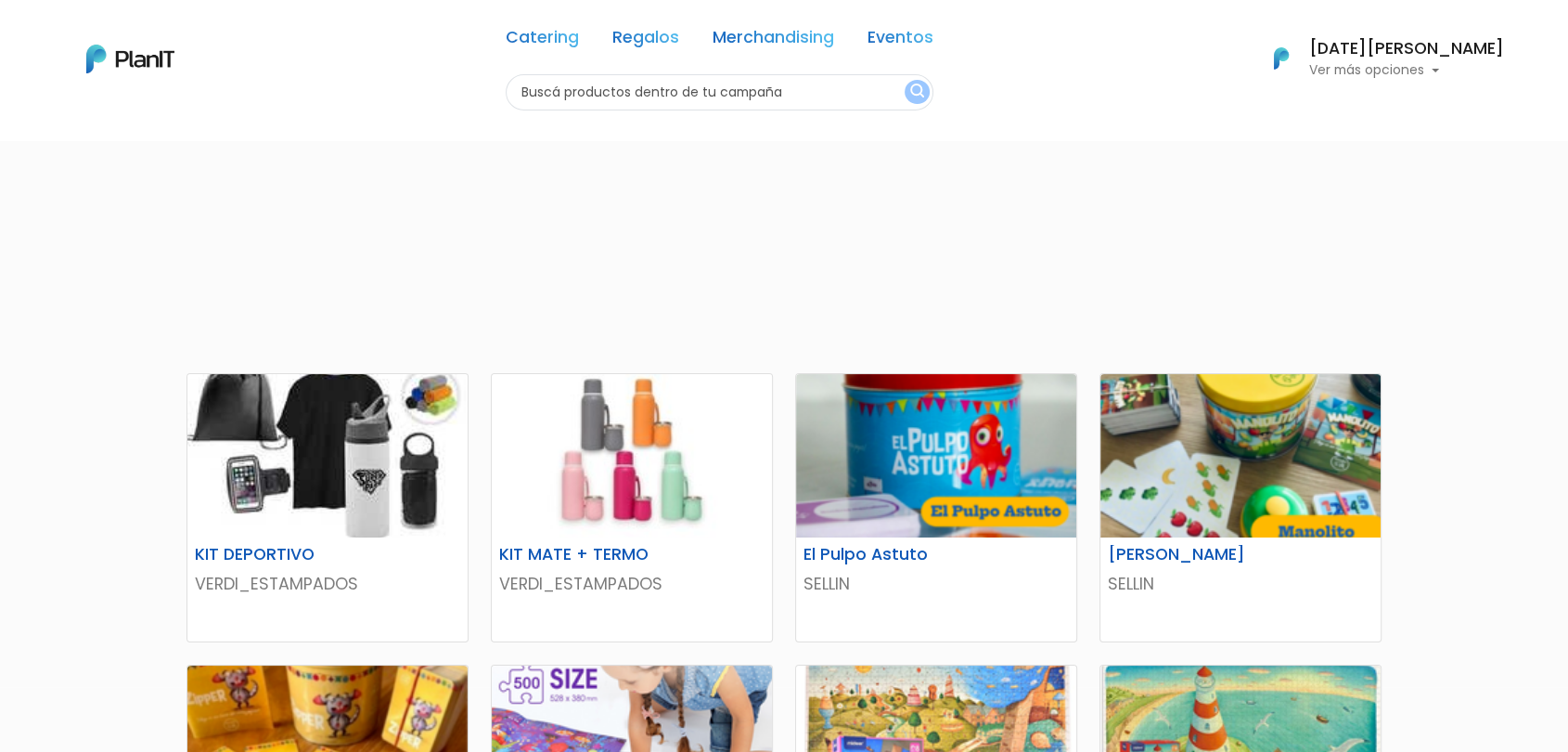
scroll to position [0, 0]
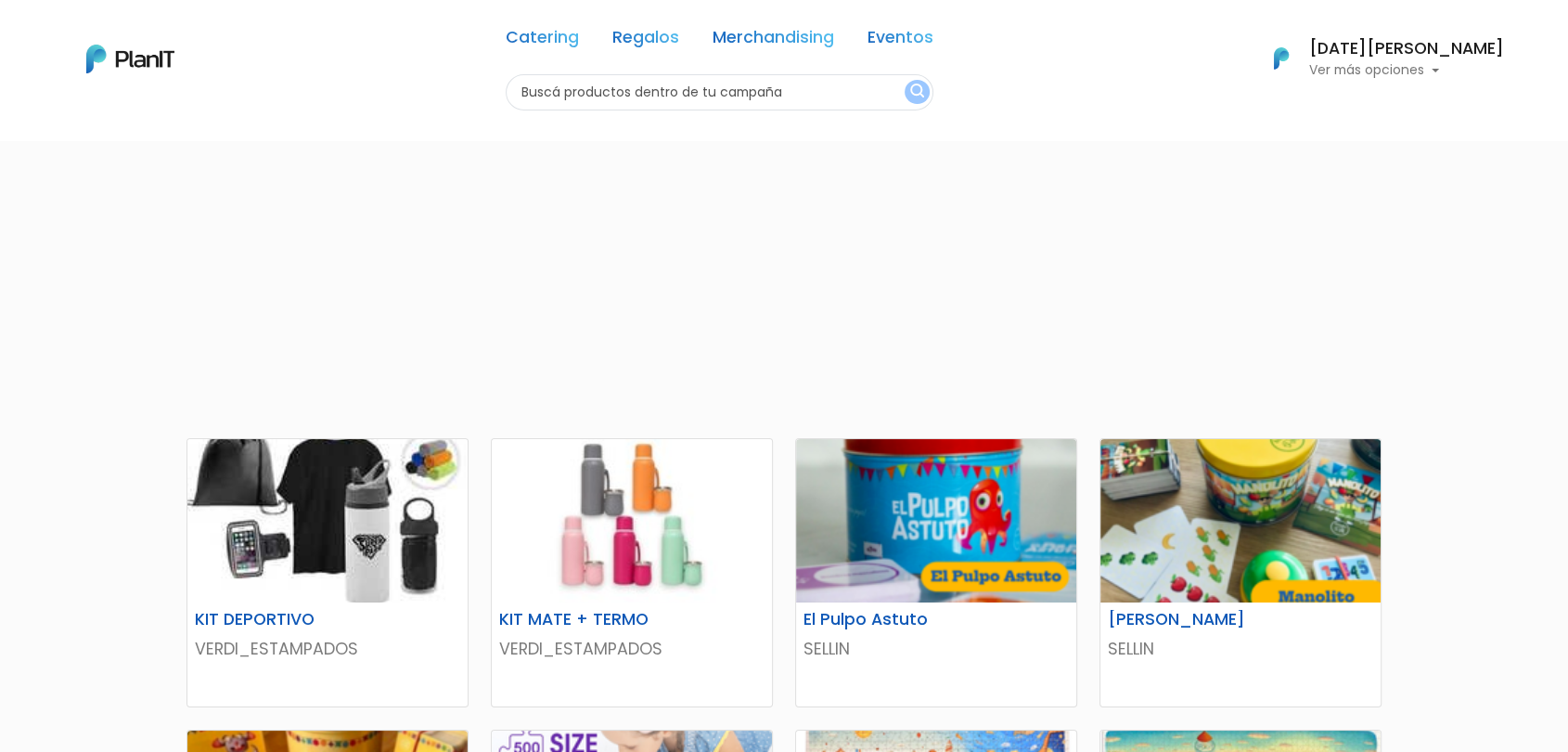
click at [154, 52] on img at bounding box center [130, 59] width 88 height 28
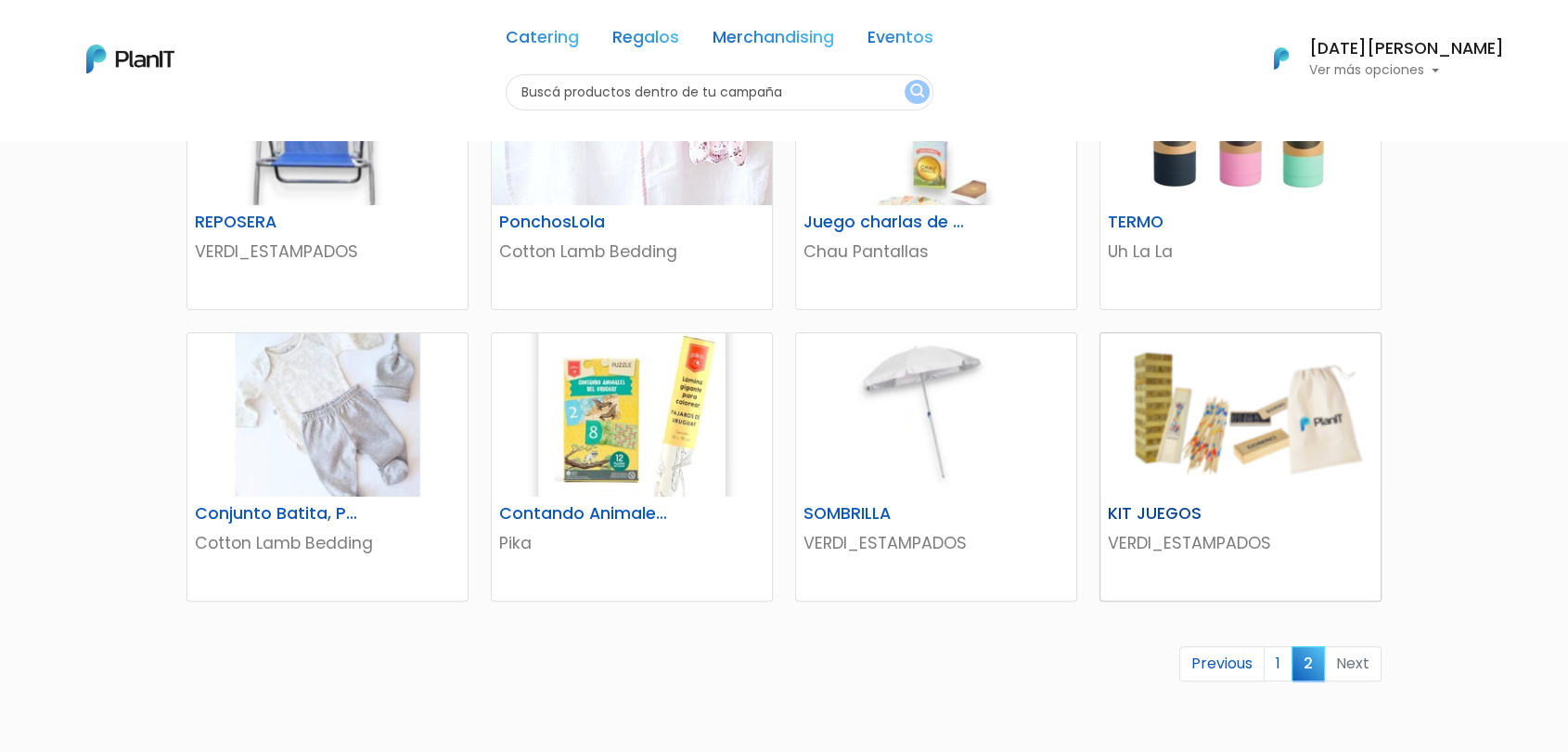
scroll to position [413, 0]
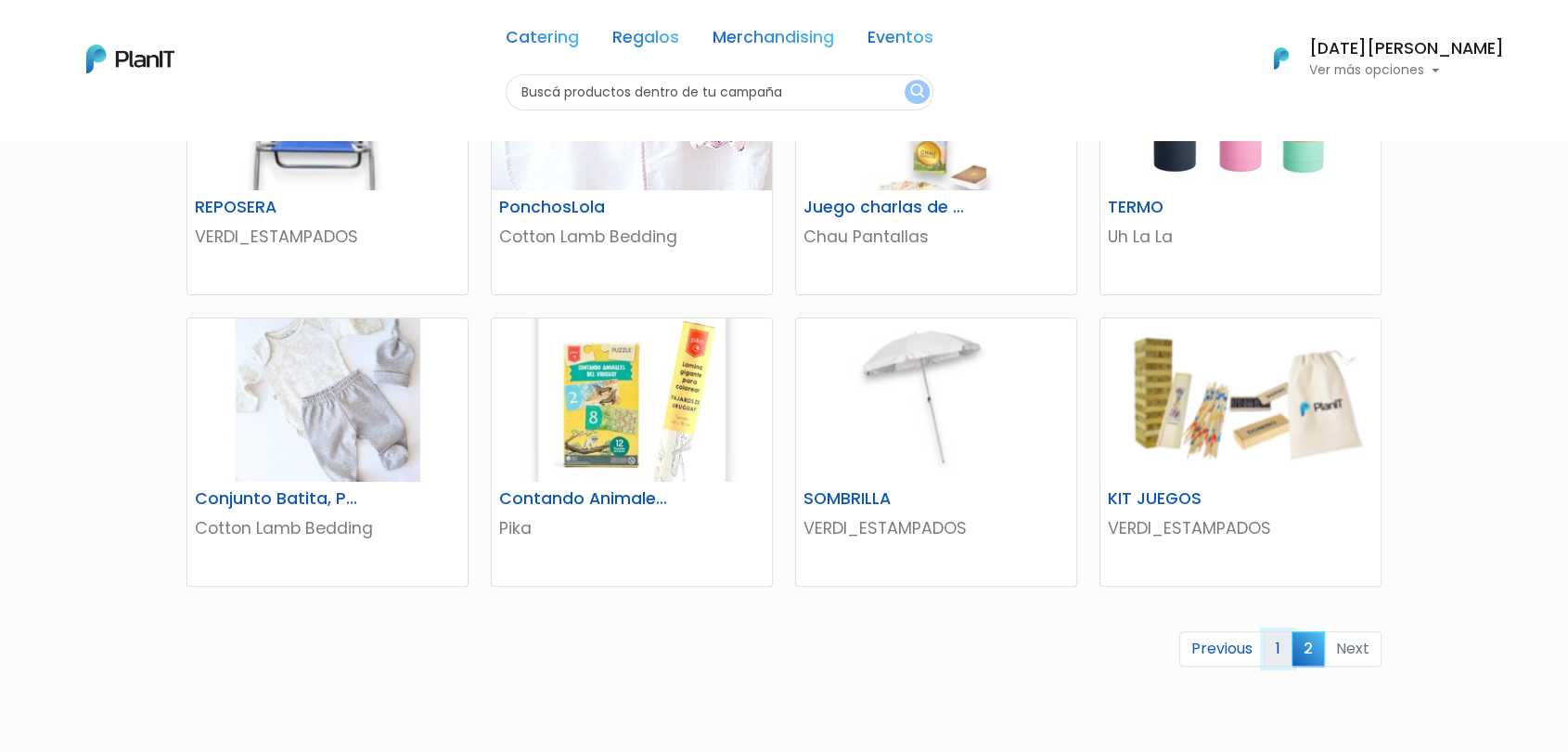
click at [1284, 651] on link "1" at bounding box center [1278, 648] width 28 height 35
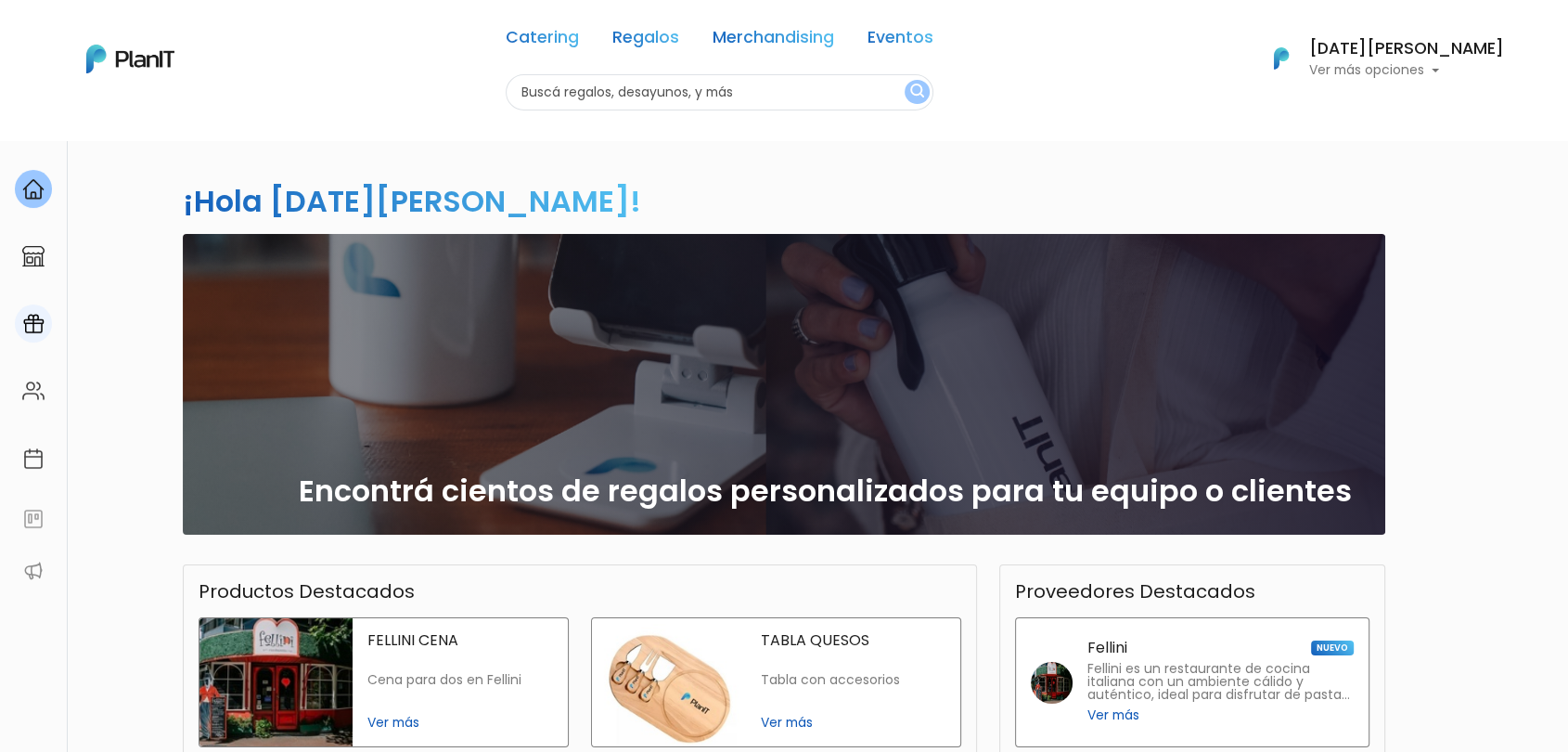
click at [17, 324] on div at bounding box center [33, 323] width 37 height 38
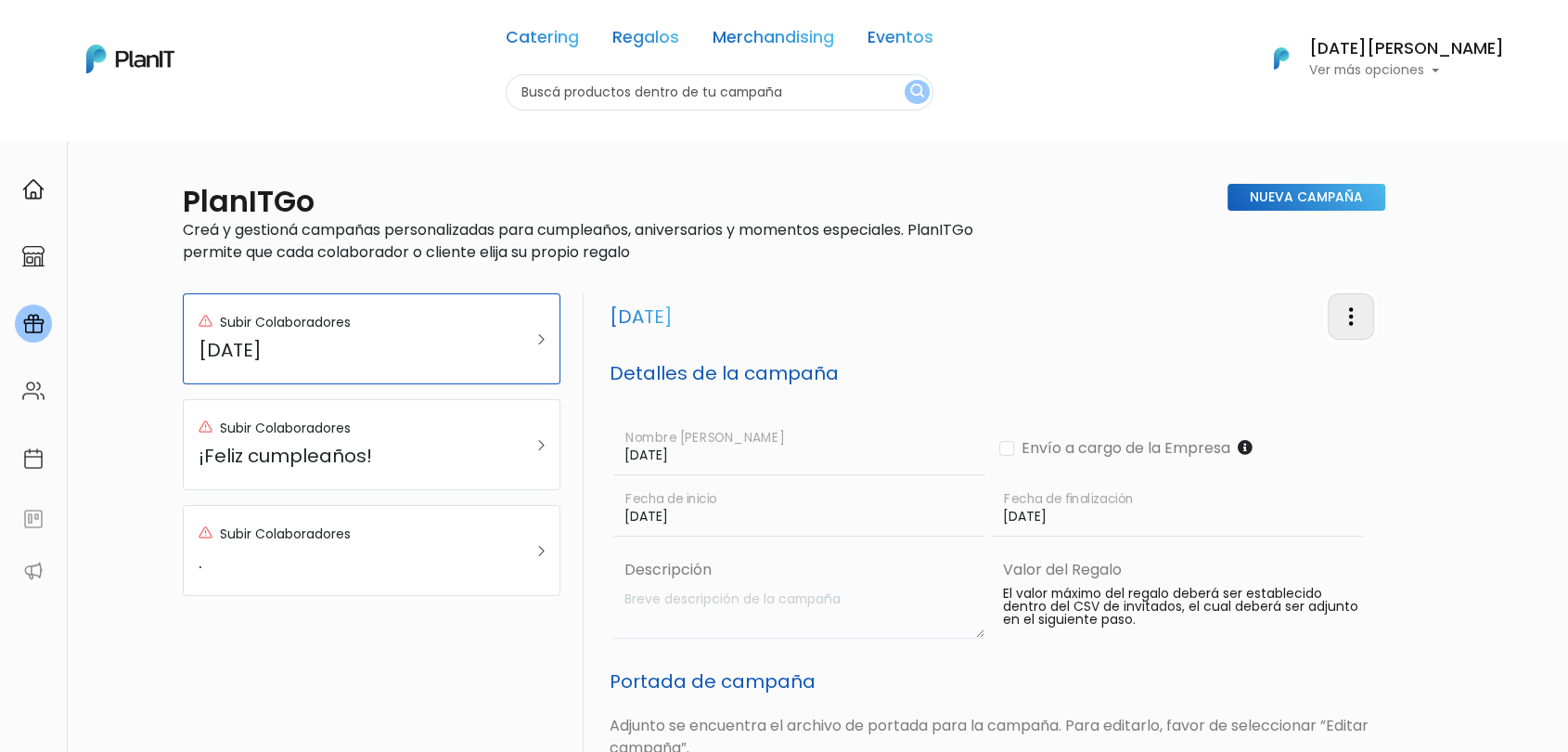
click at [1344, 325] on img "button" at bounding box center [1350, 316] width 22 height 22
click at [1284, 378] on link "Editar Campaña" at bounding box center [1289, 369] width 168 height 41
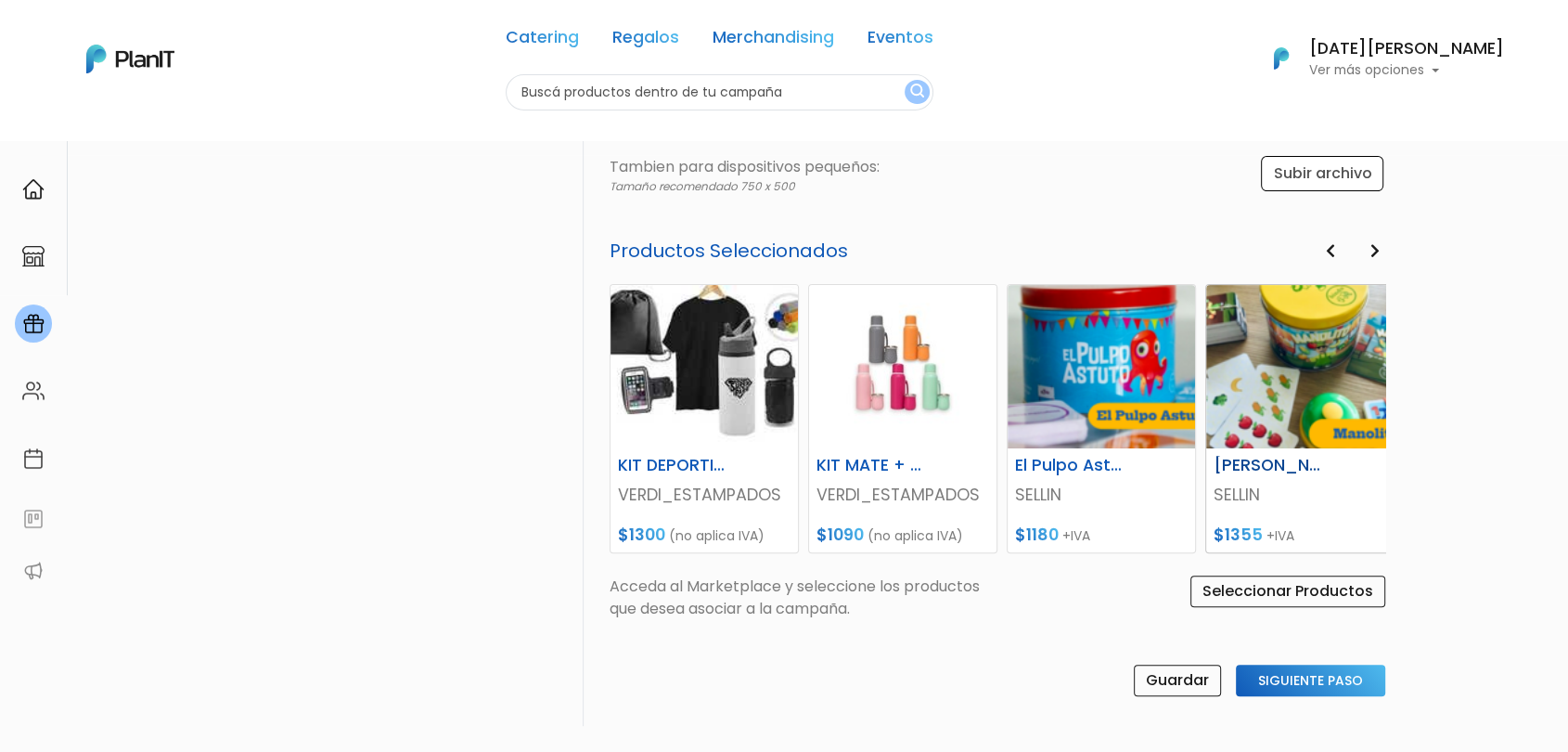
scroll to position [618, 0]
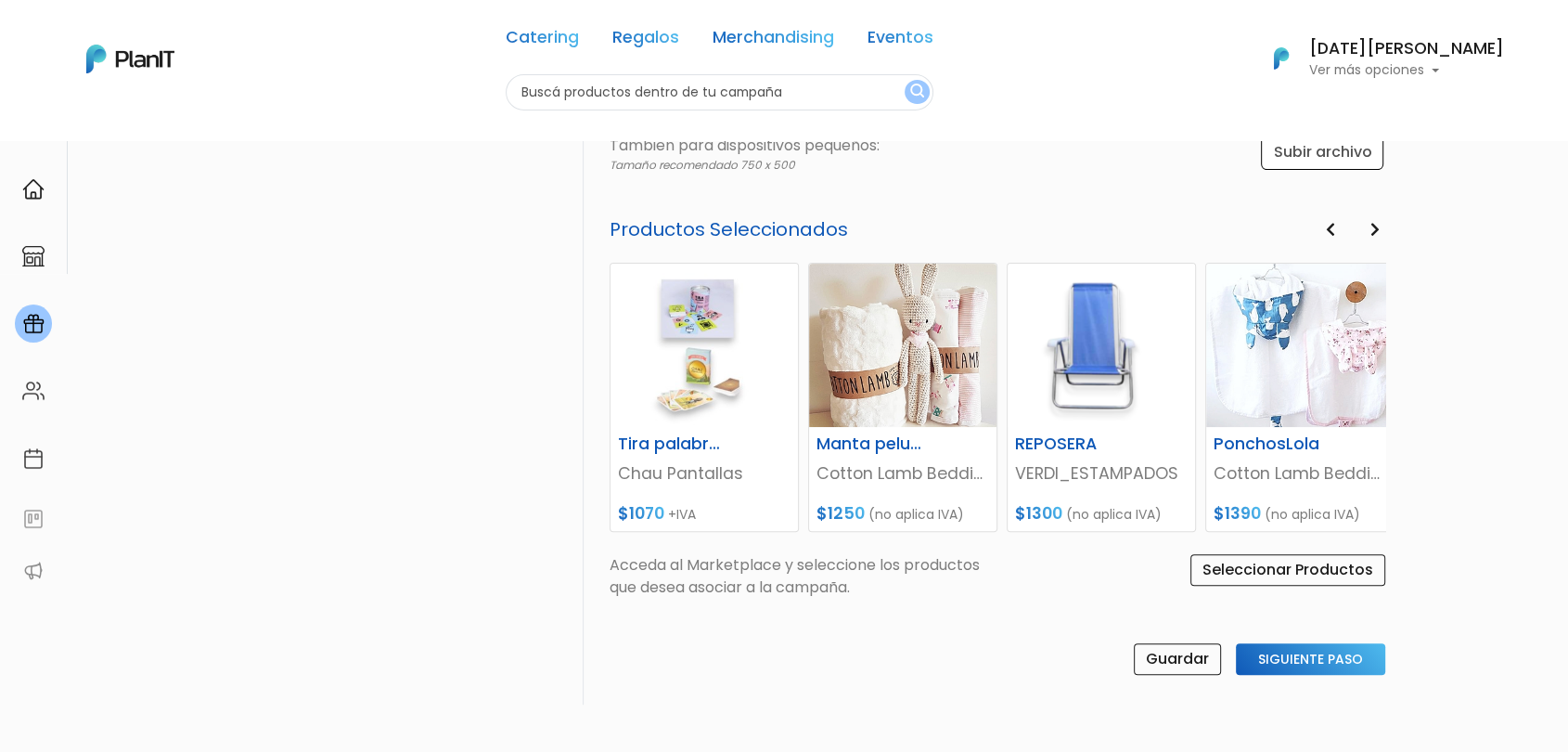
click at [447, 385] on div "Subir Colaboradores FAMILY DAY Subir Colaboradores ¡Feliz cumpleaños! Subir Col…" at bounding box center [383, 189] width 401 height 1029
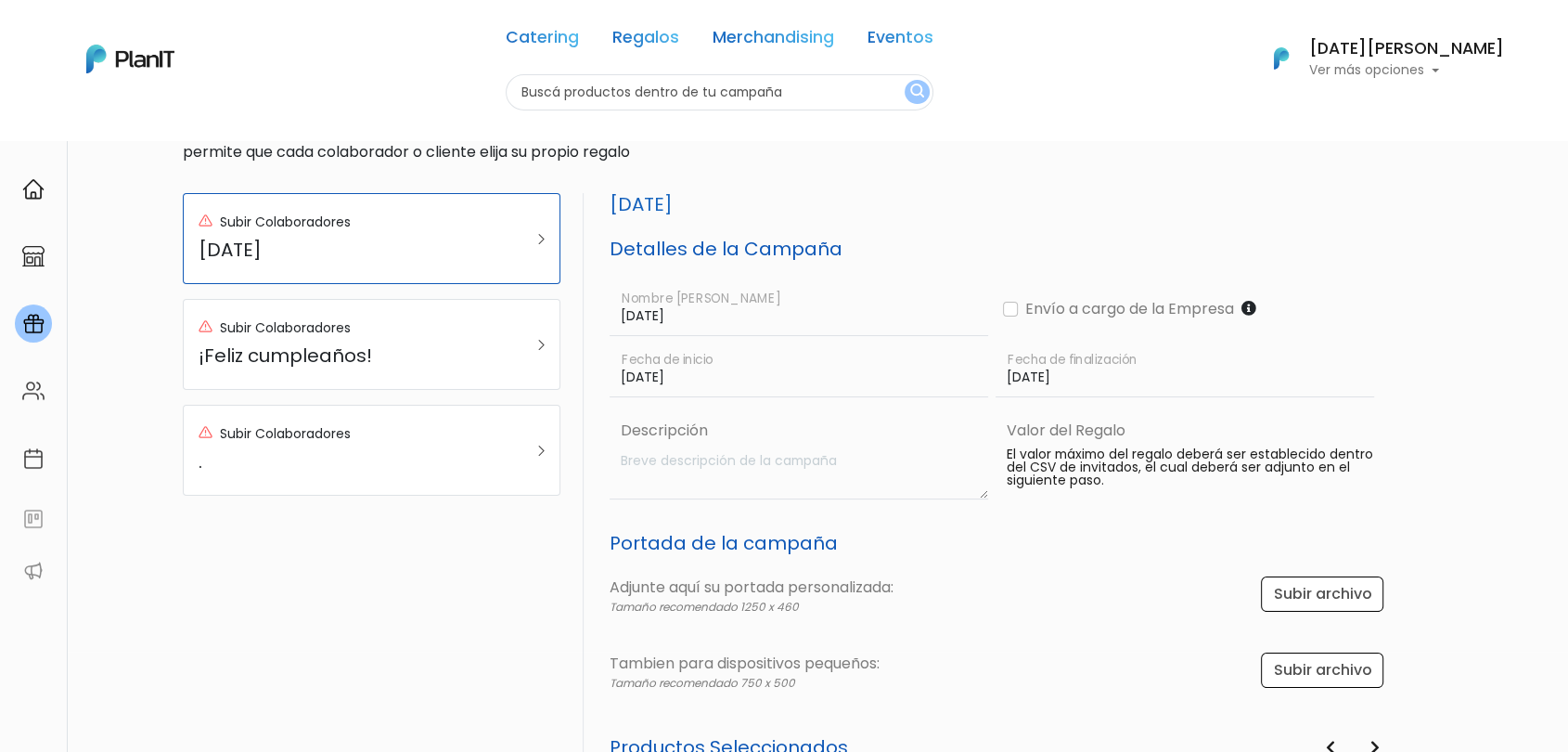
scroll to position [0, 0]
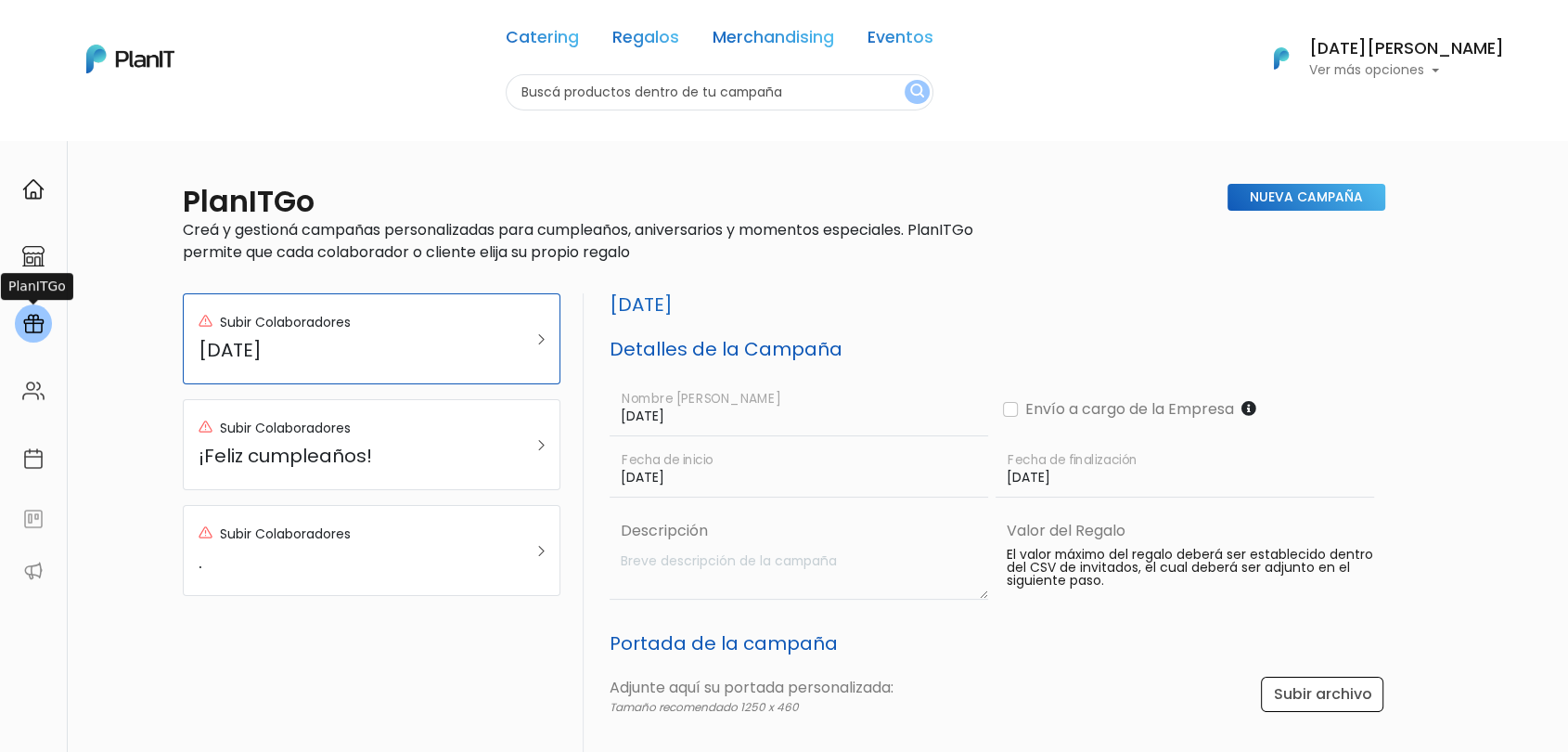
click at [35, 321] on img at bounding box center [32, 323] width 22 height 22
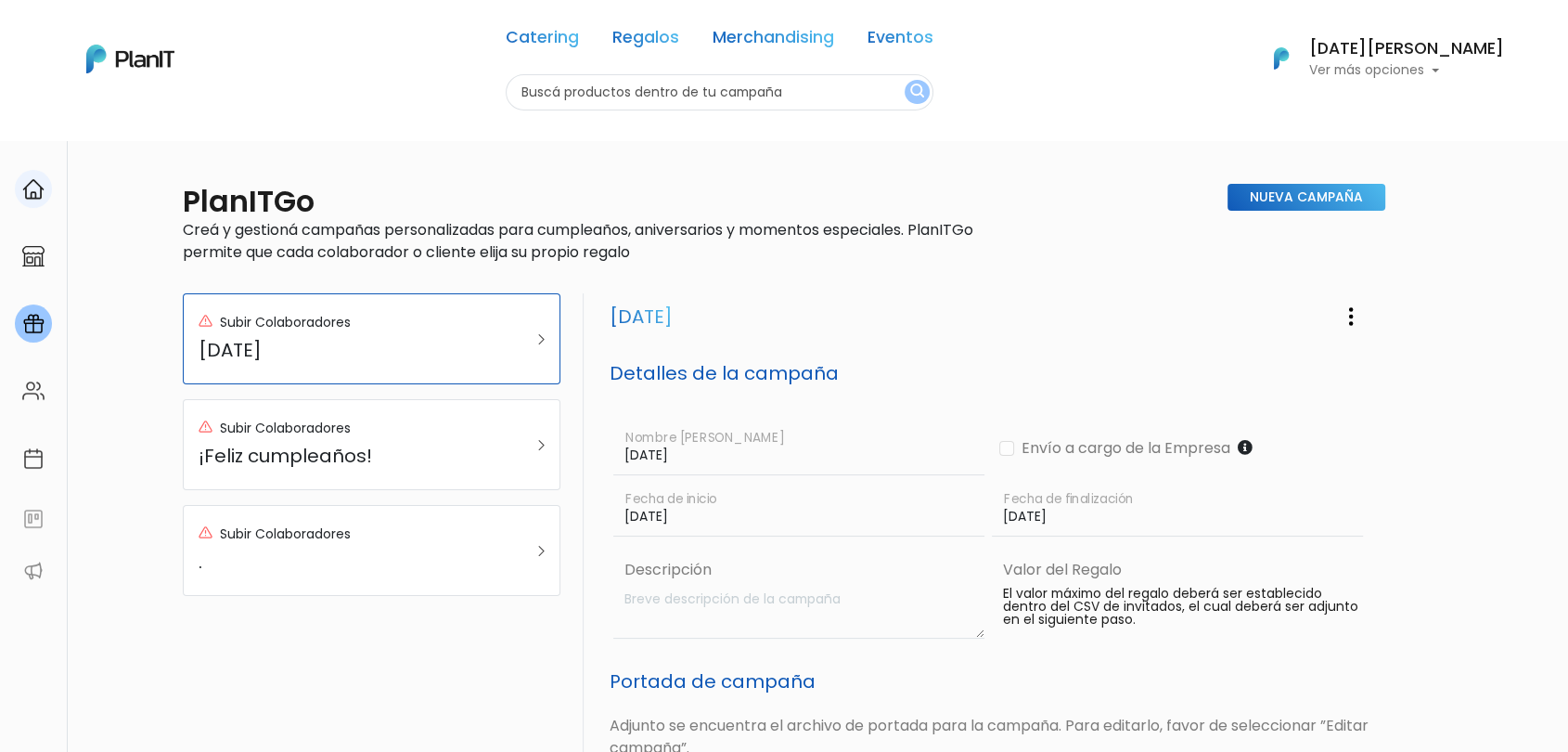
click at [32, 170] on div at bounding box center [33, 189] width 37 height 38
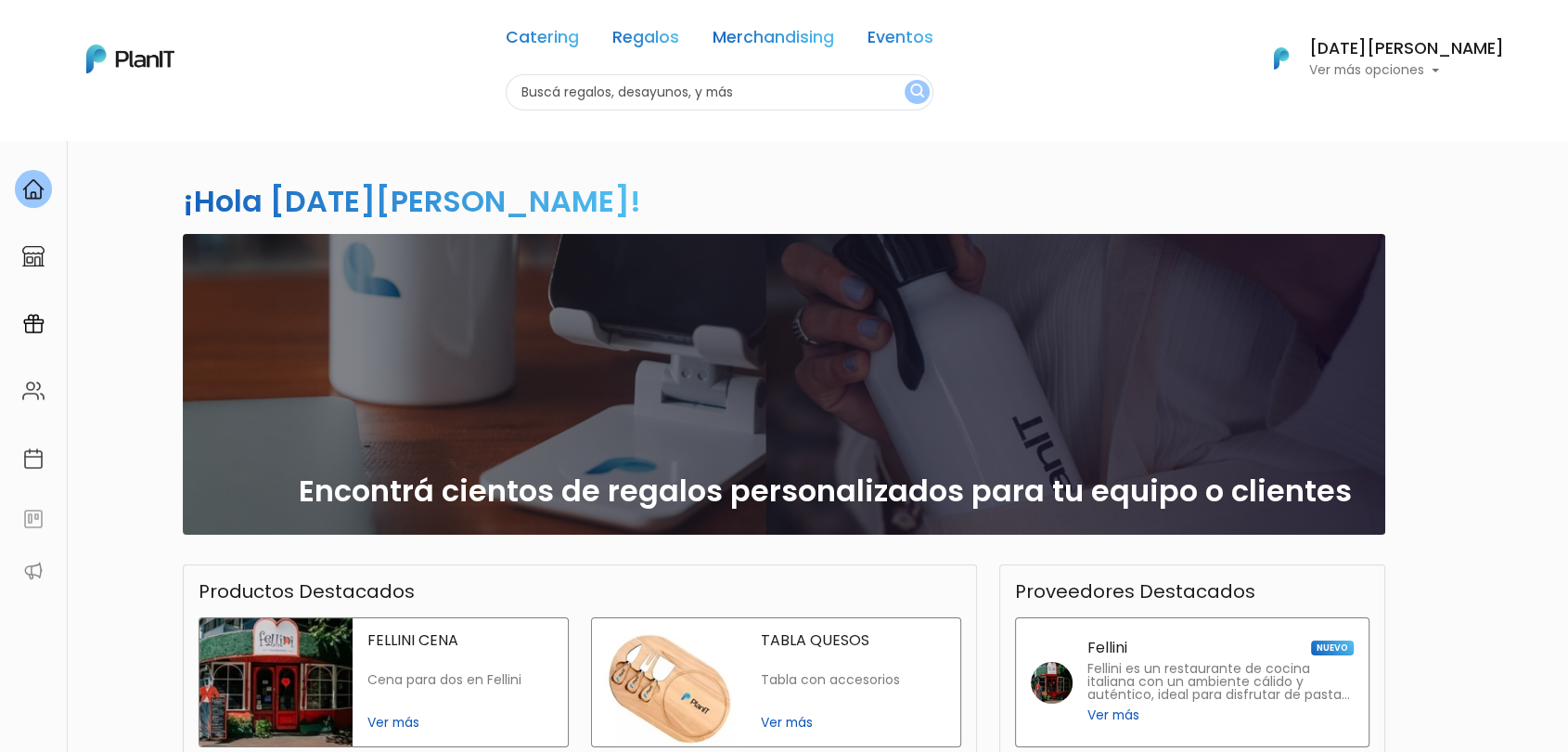
scroll to position [371, 0]
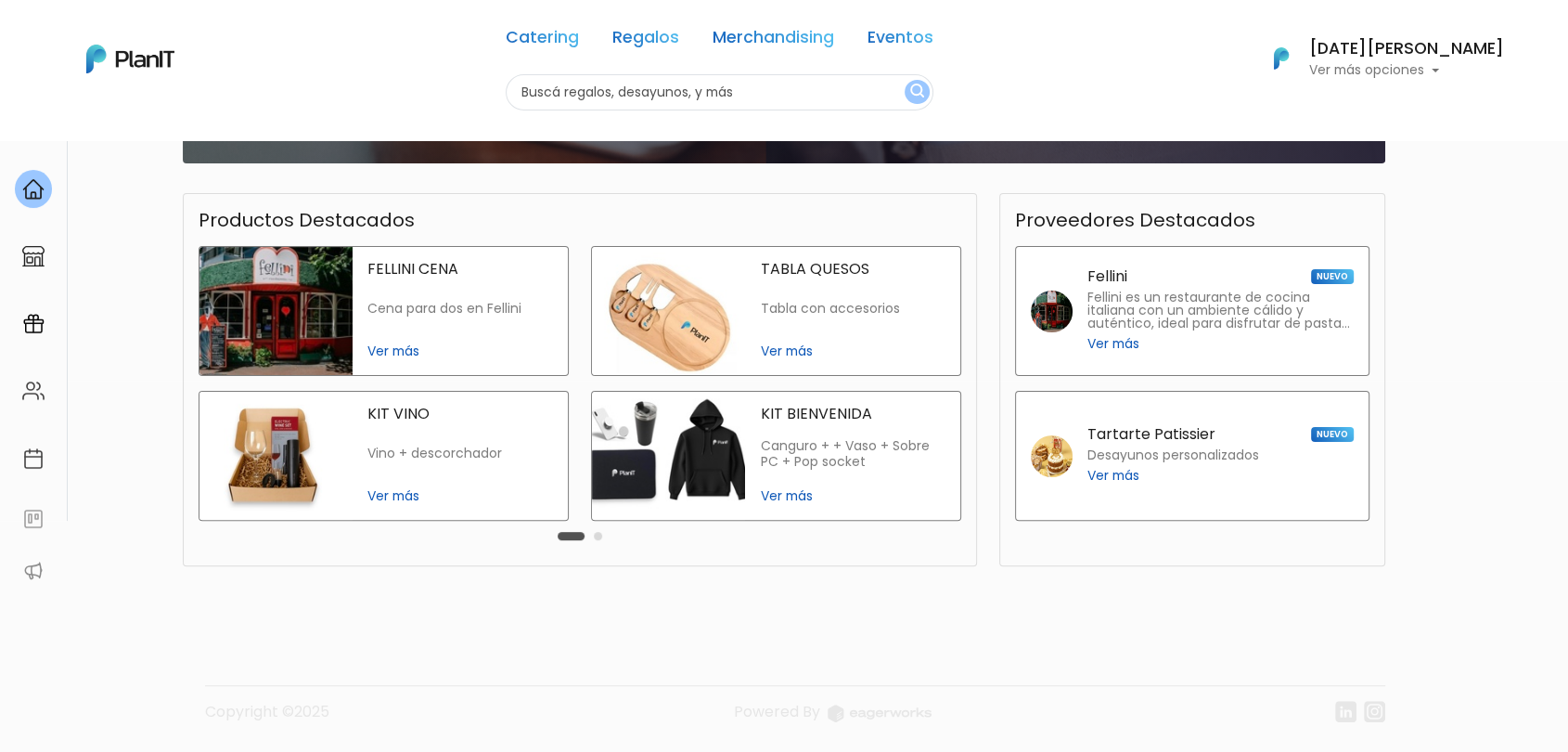
click at [600, 538] on button "Carousel Page 2" at bounding box center [597, 536] width 9 height 9
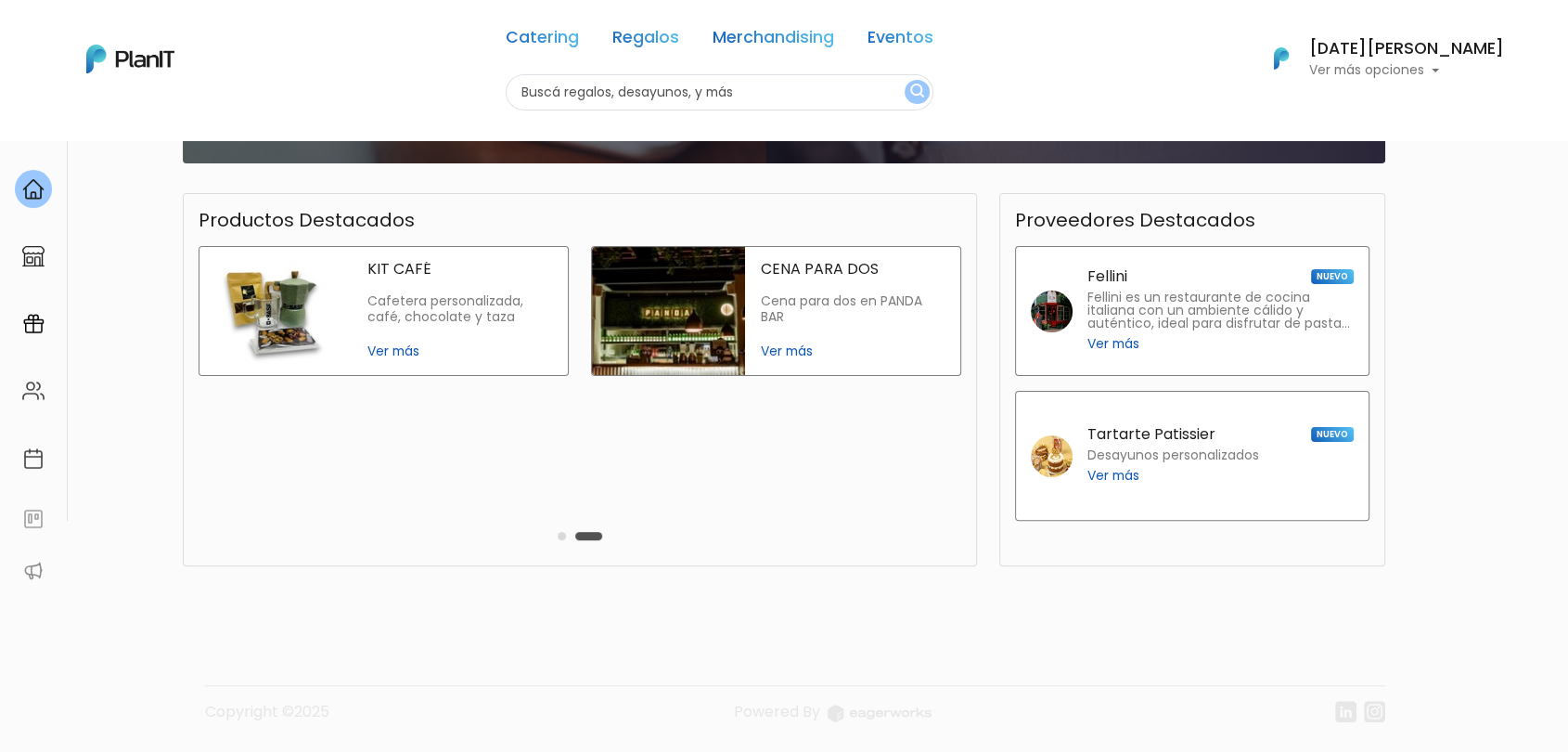
click at [568, 535] on div "Carousel Pagination" at bounding box center [579, 535] width 54 height 22
click at [561, 535] on button "Carousel Page 1" at bounding box center [561, 536] width 9 height 9
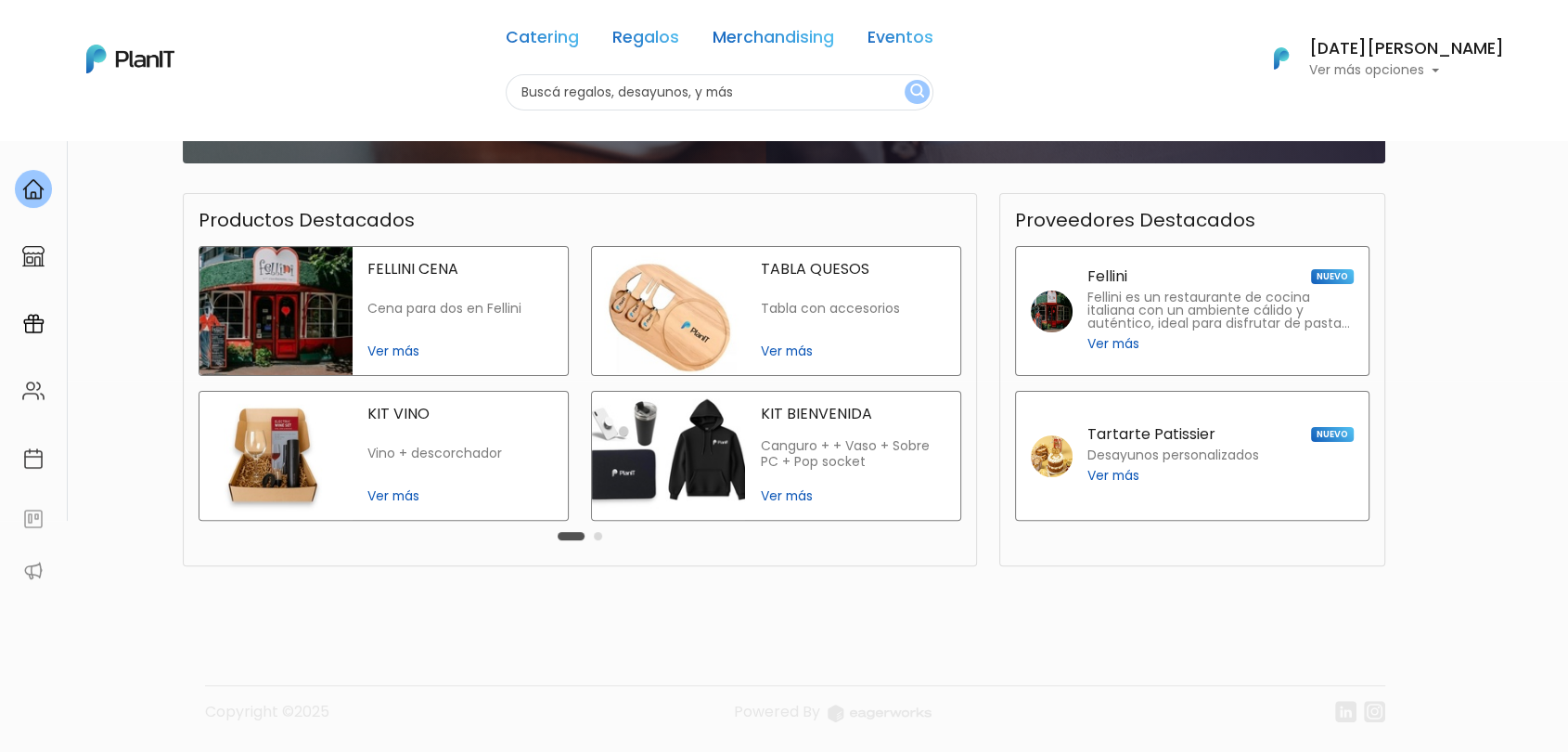
click at [14, 193] on link at bounding box center [33, 189] width 66 height 53
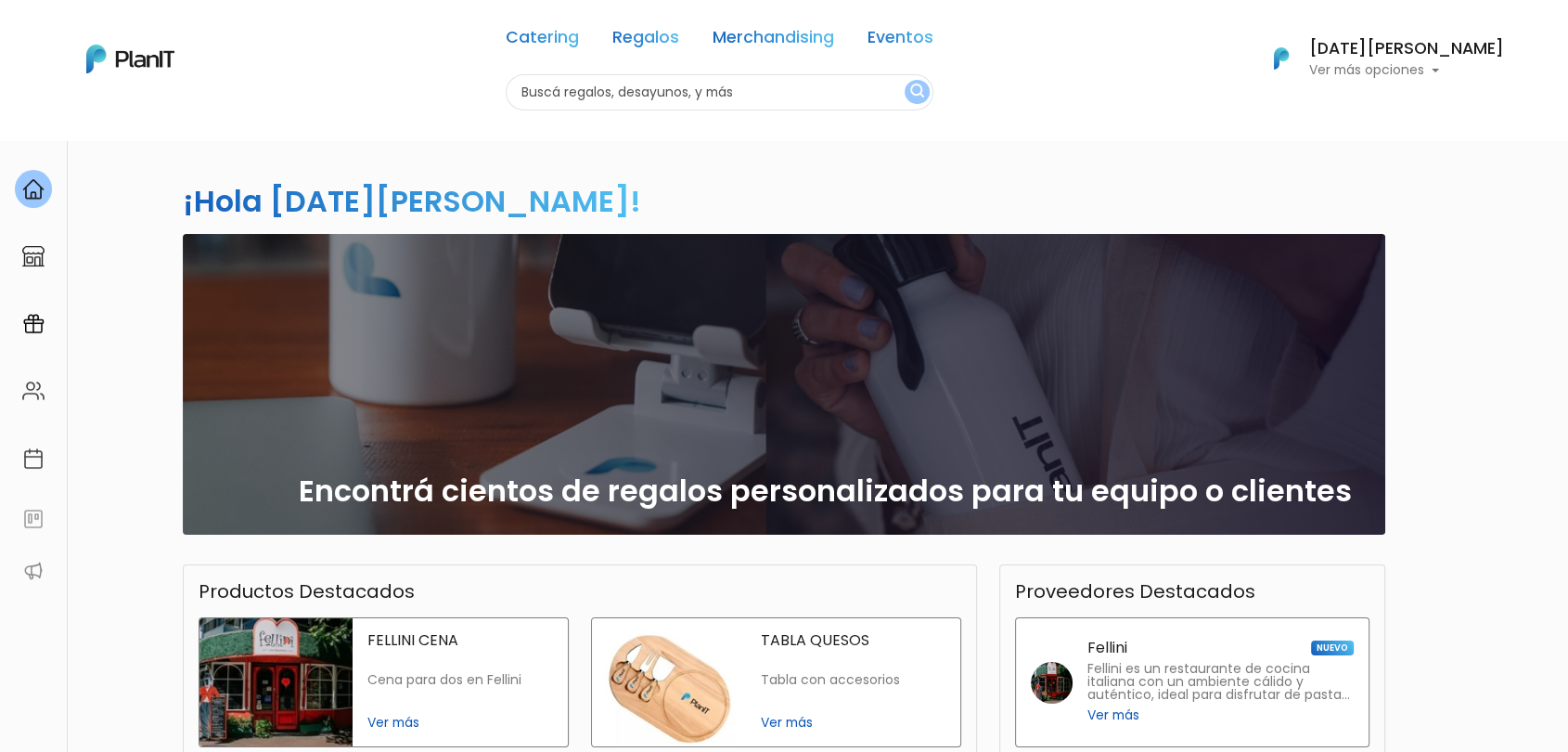
click at [131, 590] on div "¡Hola Lucia facchin! slide 1 of 1 Encontrá cientos de regalos personalizados pa…" at bounding box center [784, 631] width 1568 height 983
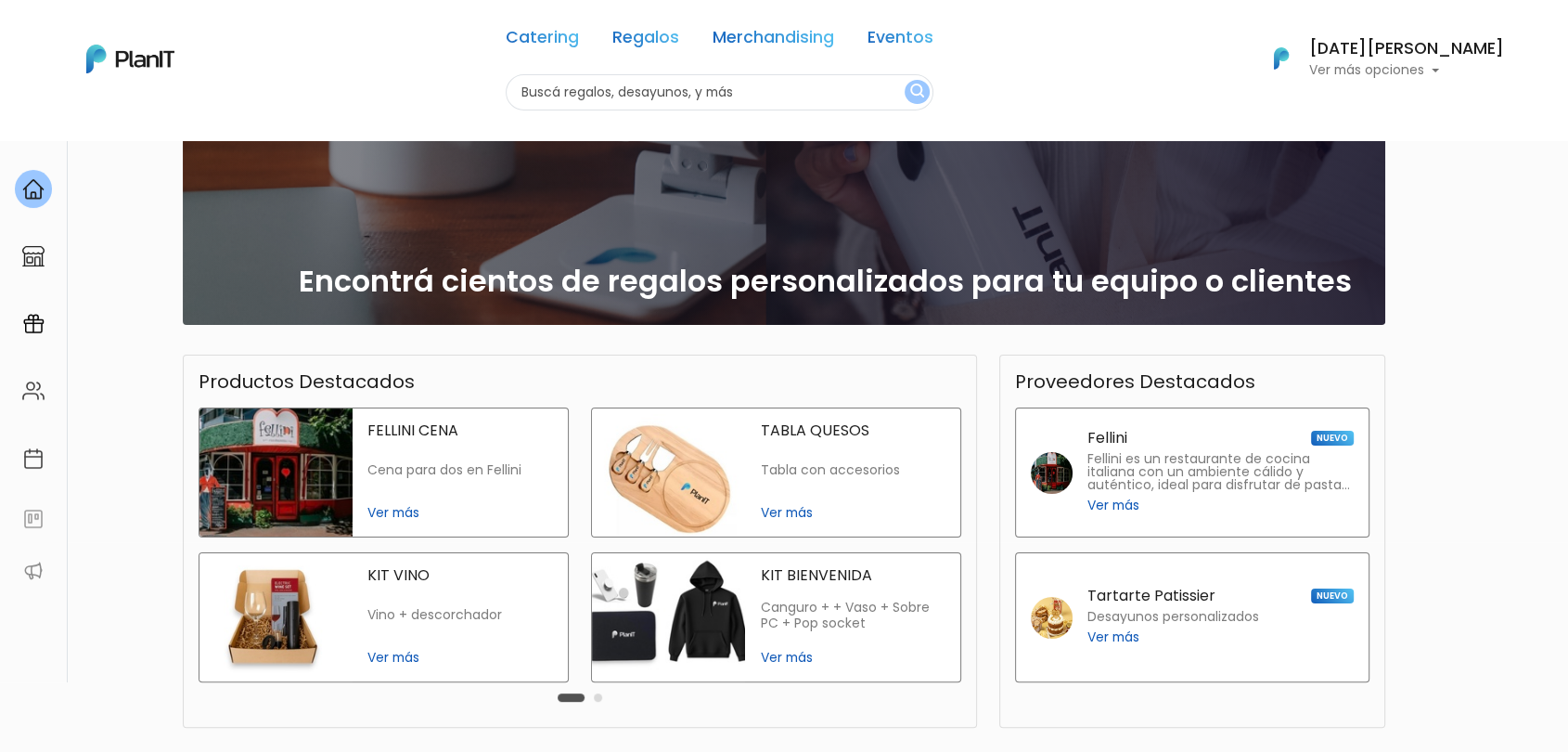
scroll to position [371, 0]
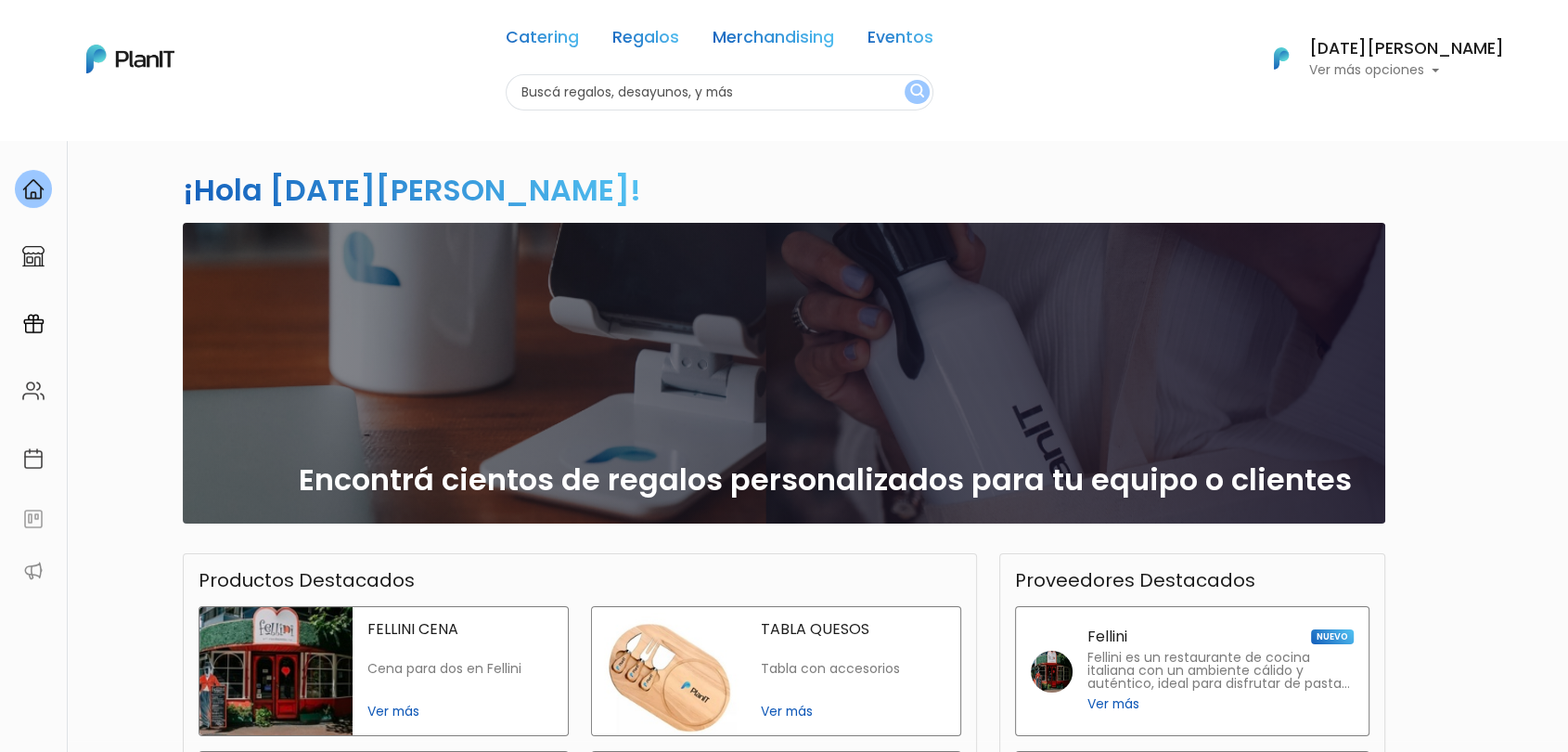
scroll to position [6, 0]
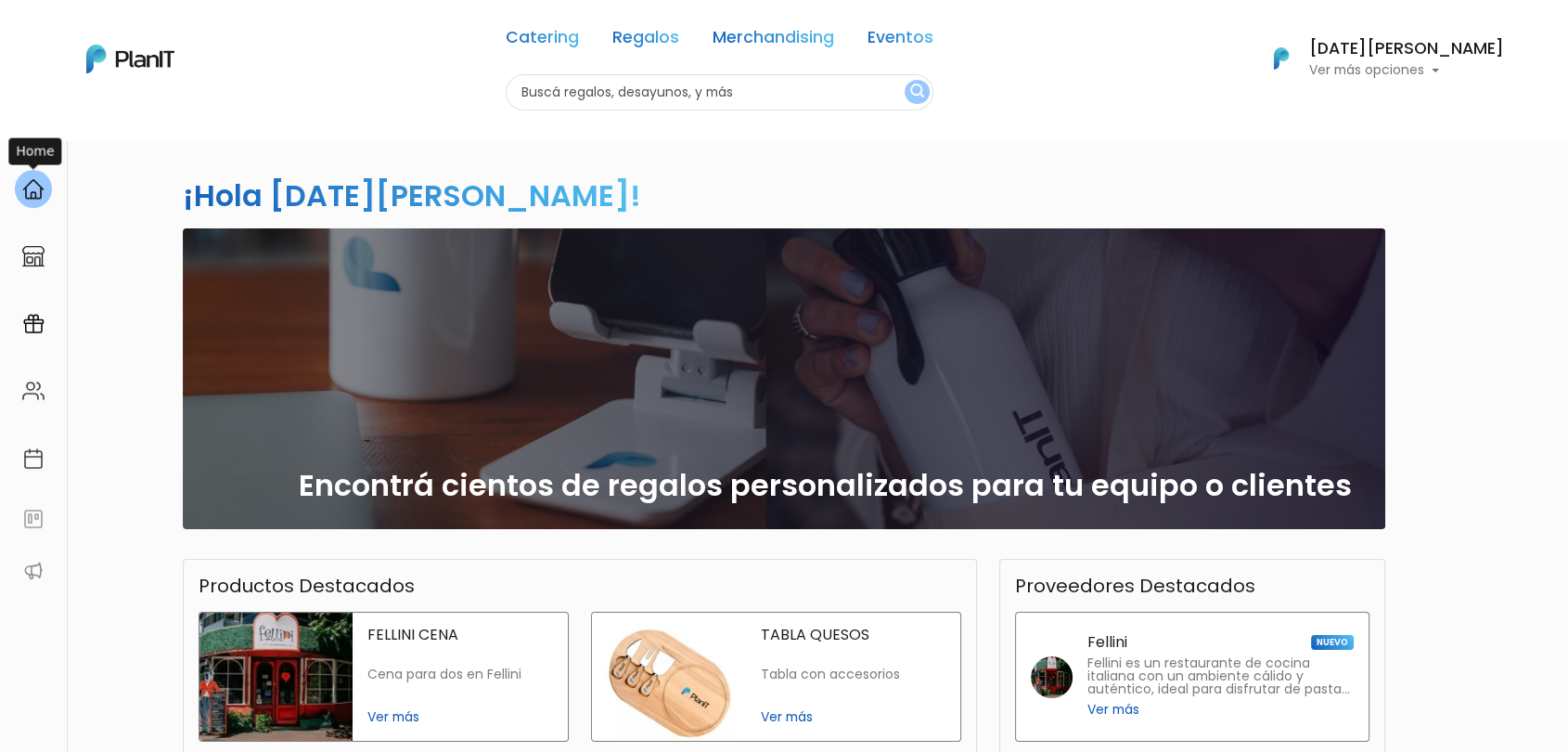
click at [34, 193] on img at bounding box center [32, 189] width 22 height 22
